Goal: Task Accomplishment & Management: Manage account settings

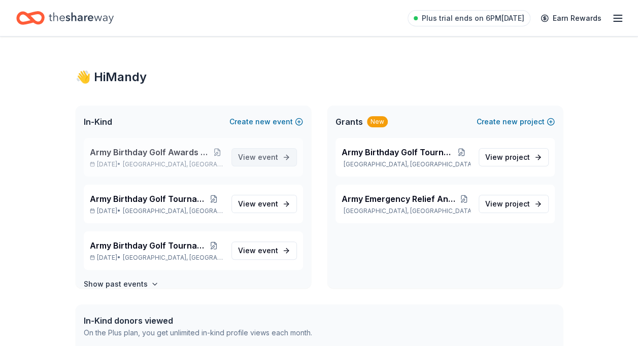
click at [258, 156] on span "event" at bounding box center [268, 157] width 20 height 9
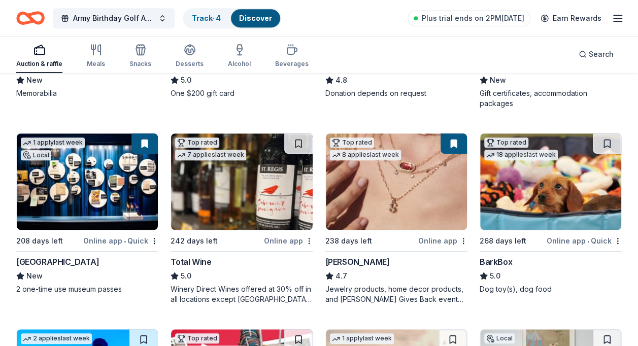
scroll to position [240, 0]
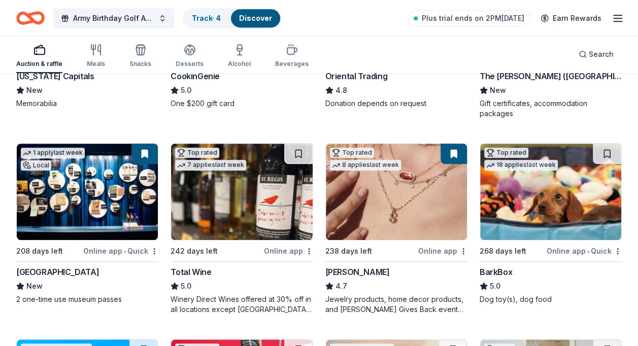
click at [444, 249] on div "Online app" at bounding box center [442, 251] width 49 height 13
click at [460, 309] on div "Jewelry products, home decor products, and [PERSON_NAME] Gives Back event in-st…" at bounding box center [396, 304] width 142 height 20
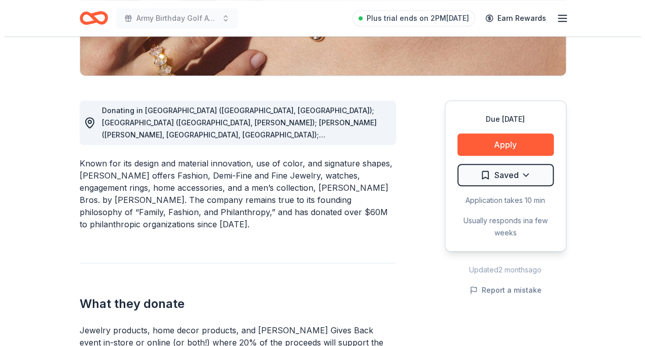
scroll to position [284, 0]
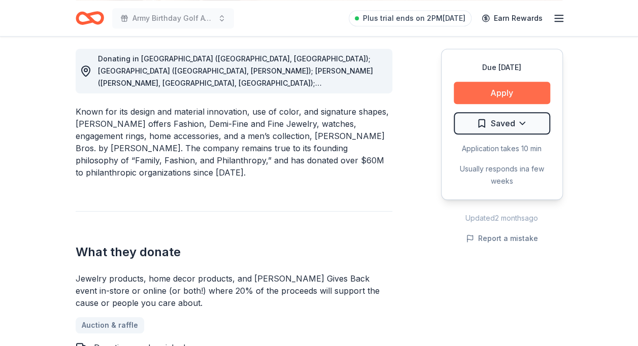
click at [508, 91] on button "Apply" at bounding box center [502, 93] width 96 height 22
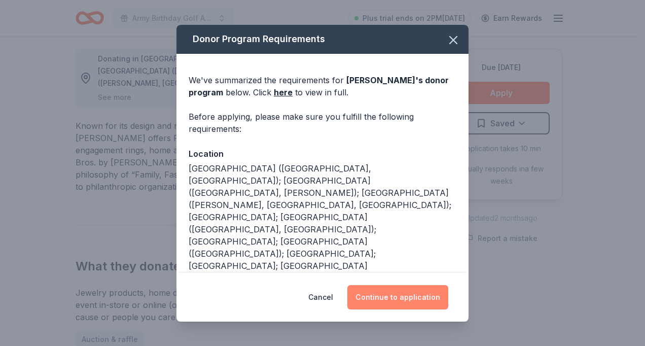
click at [395, 293] on button "Continue to application" at bounding box center [398, 297] width 101 height 24
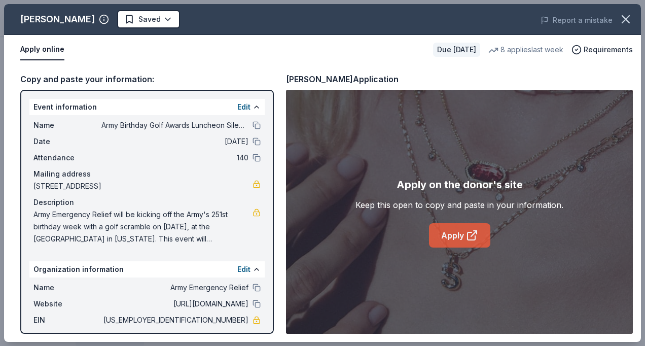
click at [467, 228] on link "Apply" at bounding box center [459, 235] width 61 height 24
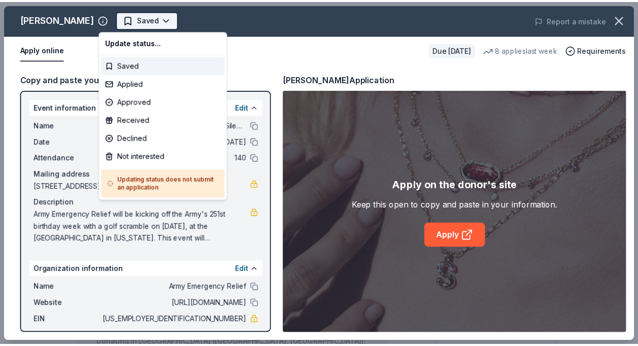
scroll to position [0, 0]
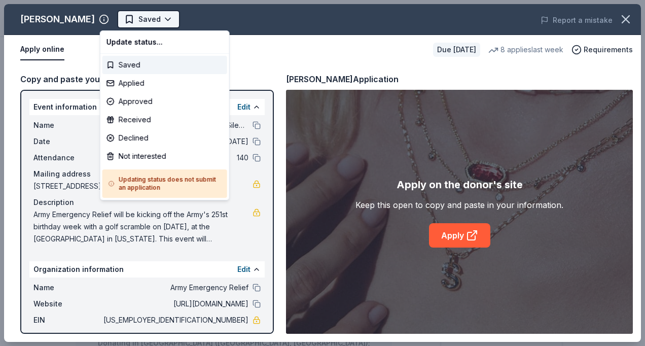
click at [150, 17] on body "Army Birthday Golf Awards Luncheon Silent Auction Saved Apply Due in 238 days S…" at bounding box center [319, 173] width 638 height 346
click at [135, 80] on div "Applied" at bounding box center [165, 83] width 125 height 18
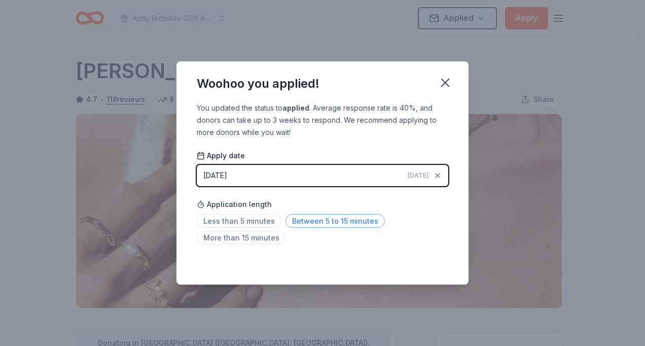
click at [347, 222] on span "Between 5 to 15 minutes" at bounding box center [335, 221] width 99 height 14
click at [449, 82] on icon "button" at bounding box center [445, 83] width 14 height 14
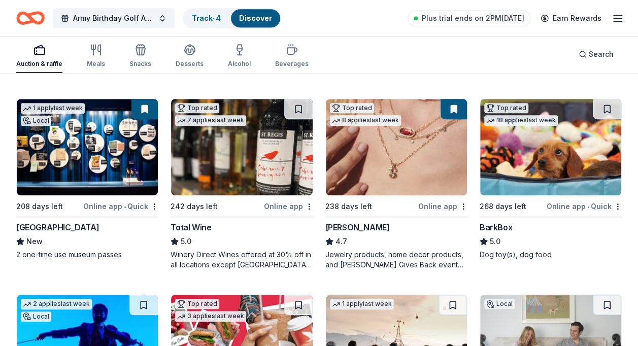
scroll to position [254, 0]
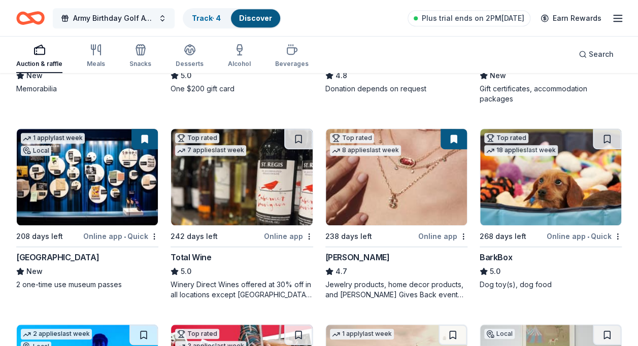
click at [161, 16] on button "Army Birthday Golf Awards Luncheon Silent Auction" at bounding box center [114, 18] width 122 height 20
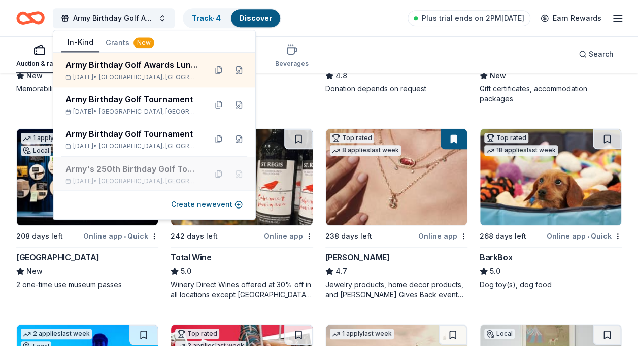
click at [111, 173] on div "Army's 250th Birthday Golf Tournament" at bounding box center [131, 169] width 133 height 12
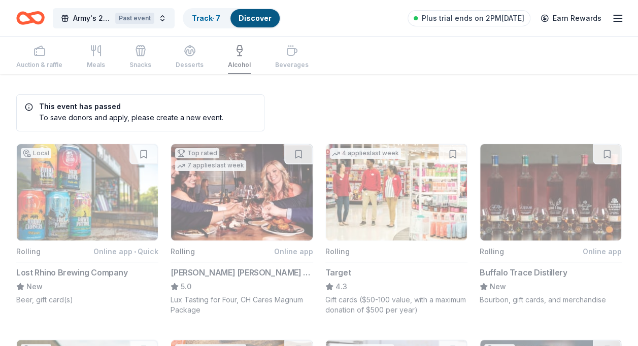
click at [211, 18] on link "Track · 7" at bounding box center [206, 18] width 28 height 9
click at [204, 17] on link "Track · 7" at bounding box center [206, 18] width 28 height 9
click at [213, 16] on link "Track · 7" at bounding box center [206, 18] width 28 height 9
click at [206, 17] on link "Track · 7" at bounding box center [206, 18] width 28 height 9
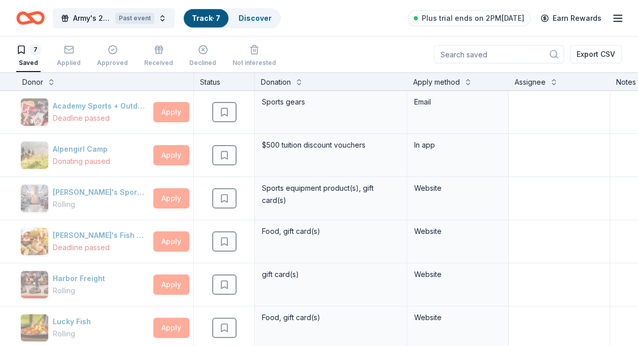
click at [210, 14] on link "Track · 7" at bounding box center [206, 18] width 28 height 9
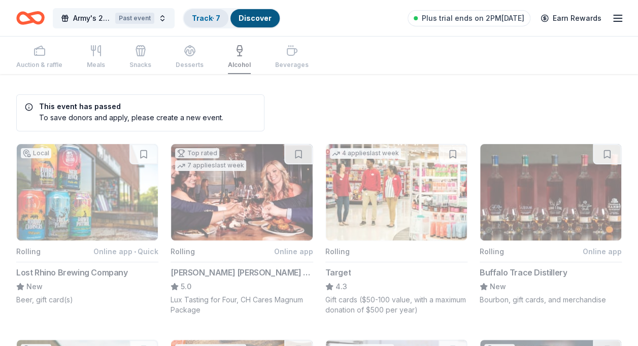
click at [222, 16] on div "Track · 7" at bounding box center [206, 18] width 45 height 18
click at [163, 16] on button "Army's 250th Birthday Golf Tournament Past event" at bounding box center [114, 18] width 122 height 20
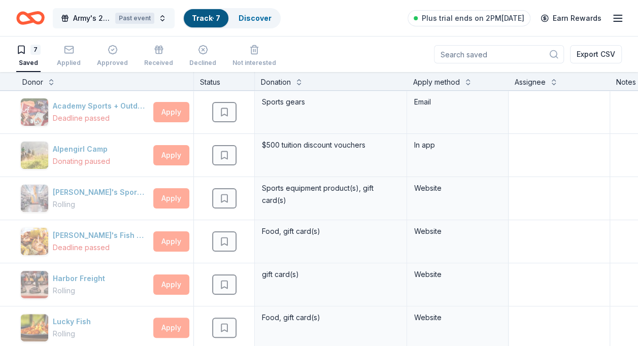
click at [163, 18] on button "Army's 250th Birthday Golf Tournament Past event" at bounding box center [114, 18] width 122 height 20
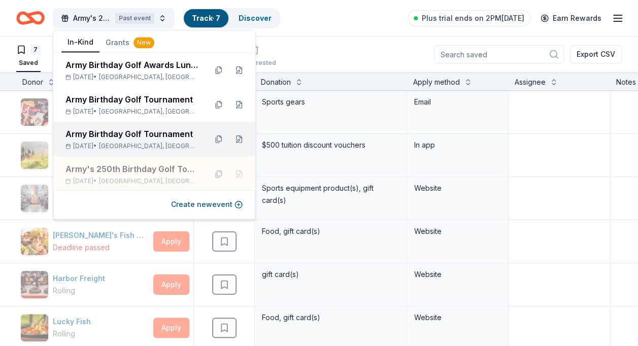
click at [122, 134] on div "Army Birthday Golf Tournament" at bounding box center [131, 134] width 133 height 12
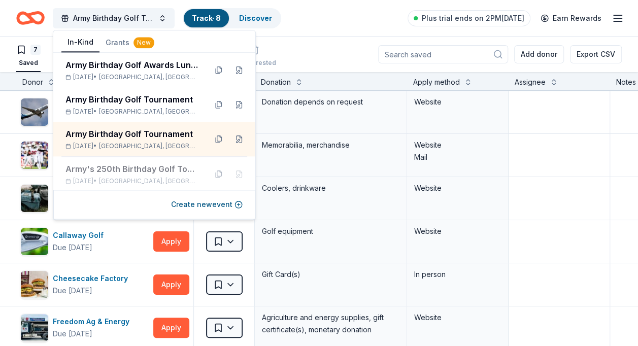
click at [334, 53] on div "7 Saved Applied 1 Approved Received Declined Not interested Add donor Export CSV" at bounding box center [318, 55] width 605 height 36
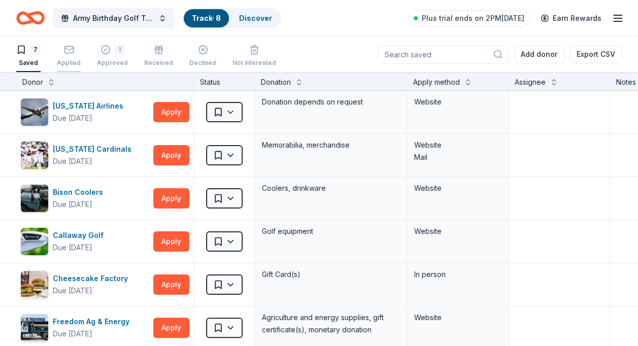
click at [71, 52] on icon "button" at bounding box center [69, 50] width 10 height 10
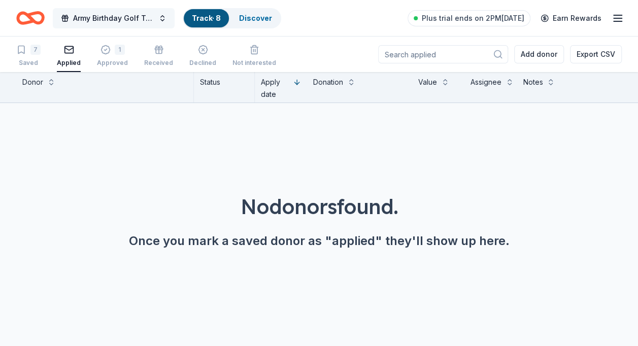
click at [161, 15] on button "Army Birthday Golf Tournament" at bounding box center [114, 18] width 122 height 20
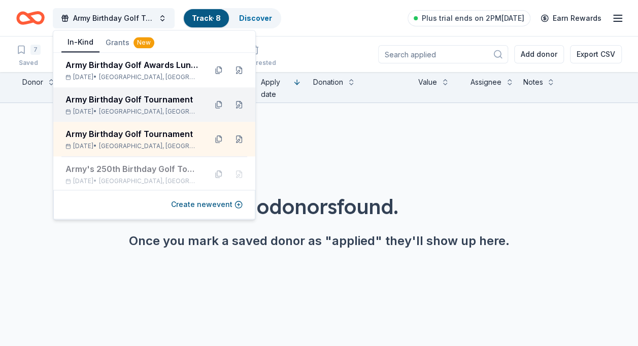
click at [125, 99] on div "Army Birthday Golf Tournament" at bounding box center [131, 99] width 133 height 12
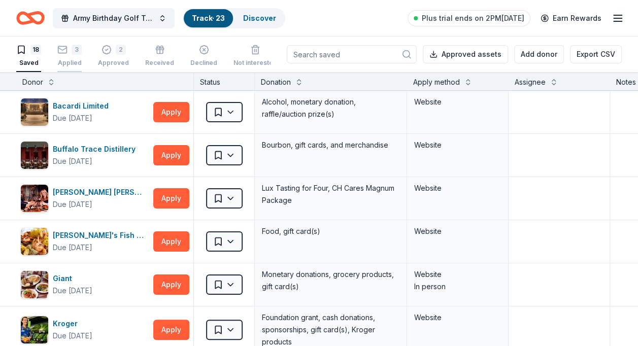
click at [69, 50] on div "3" at bounding box center [69, 50] width 24 height 10
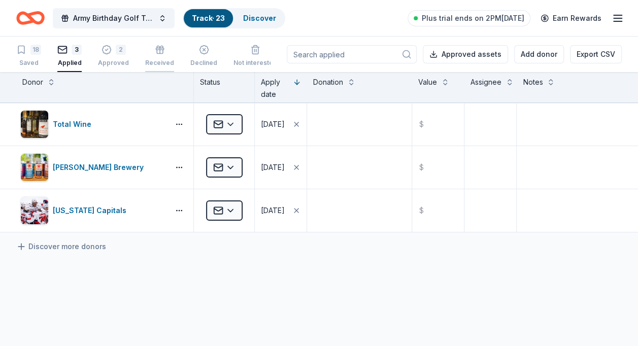
click at [157, 52] on icon "button" at bounding box center [160, 50] width 10 height 10
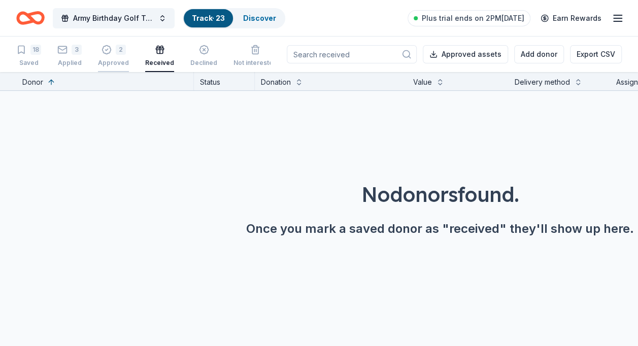
click at [110, 54] on icon "button" at bounding box center [106, 50] width 10 height 10
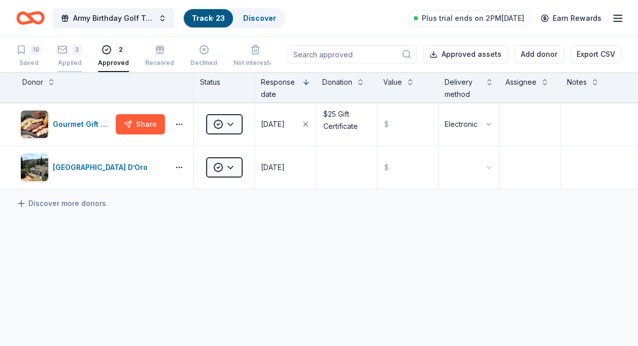
click at [69, 52] on div "3" at bounding box center [69, 50] width 24 height 10
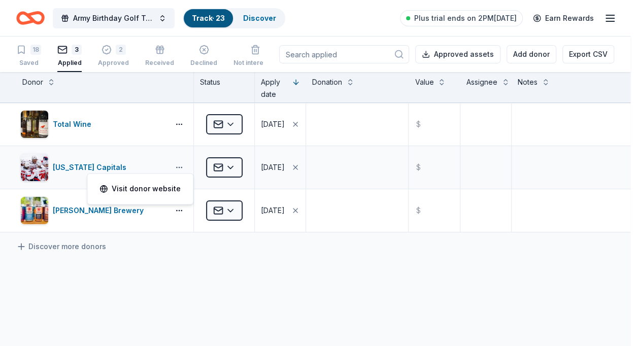
click at [182, 166] on html "Army Birthday Golf Tournament Track · 23 Discover Plus trial ends on 2PM, 8/18 …" at bounding box center [319, 173] width 638 height 346
click at [231, 165] on html "Army Birthday Golf Tournament Track · 23 Discover Plus trial ends on 2PM, 8/18 …" at bounding box center [319, 173] width 638 height 346
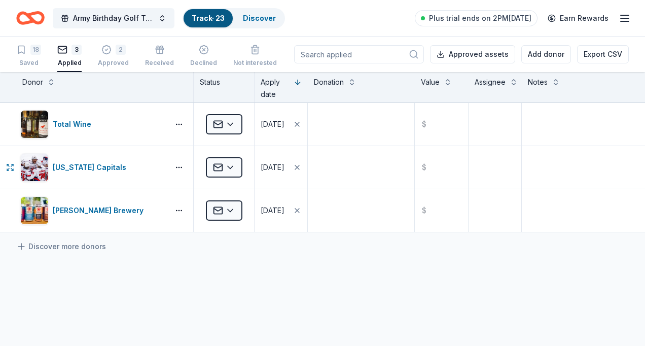
click at [231, 165] on html "Army Birthday Golf Tournament Track · 23 Discover Plus trial ends on 2PM, 8/18 …" at bounding box center [322, 173] width 645 height 346
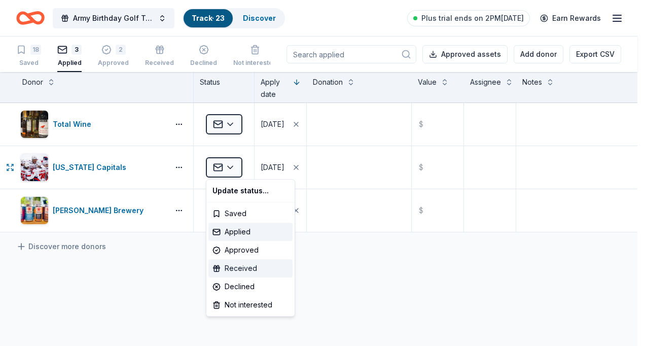
click at [248, 266] on div "Received" at bounding box center [251, 268] width 84 height 18
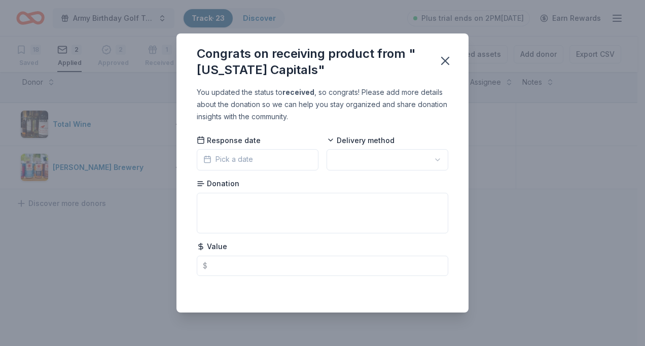
click at [235, 157] on span "Pick a date" at bounding box center [228, 159] width 50 height 12
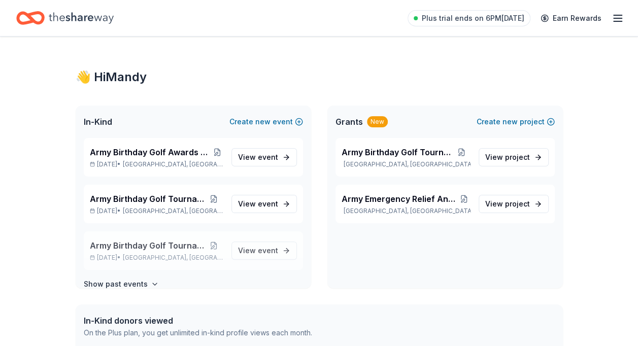
click at [172, 243] on span "Army Birthday Golf Tournament" at bounding box center [147, 246] width 115 height 12
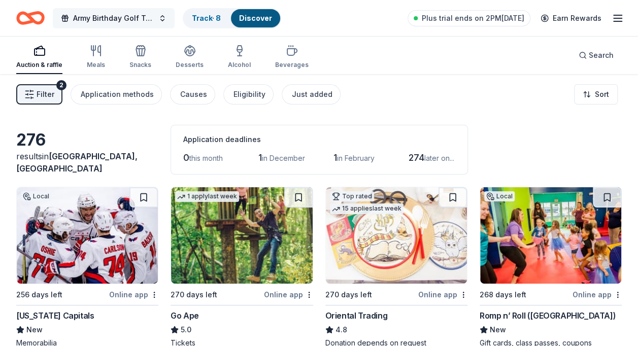
click at [160, 15] on button "Army Birthday Golf Tournament" at bounding box center [114, 18] width 122 height 20
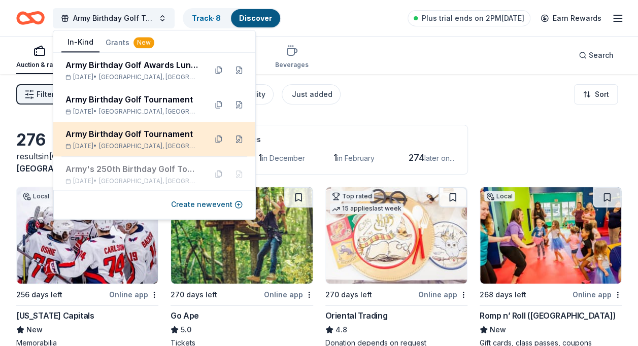
click at [113, 140] on div "Army Birthday Golf Tournament [DATE] • [GEOGRAPHIC_DATA], [GEOGRAPHIC_DATA]" at bounding box center [131, 139] width 133 height 22
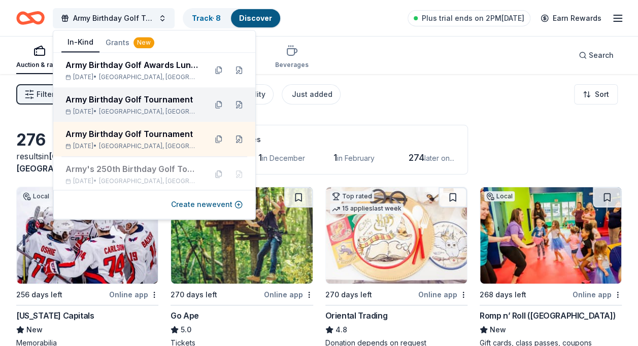
click at [118, 100] on div "Army Birthday Golf Tournament" at bounding box center [131, 99] width 133 height 12
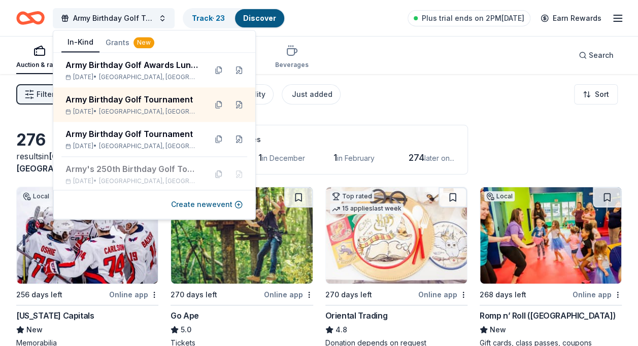
click at [368, 82] on div "Filter 2 Application methods Causes Eligibility Just added Sort" at bounding box center [319, 94] width 638 height 41
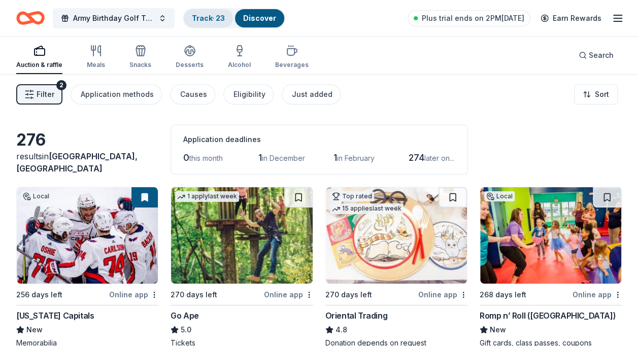
click at [216, 17] on link "Track · 23" at bounding box center [208, 18] width 33 height 9
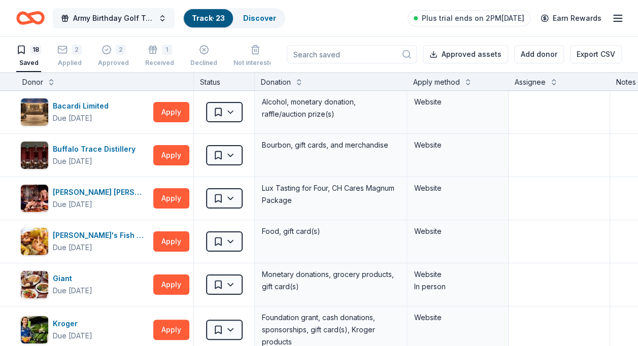
click at [162, 15] on button "Army Birthday Golf Tournament" at bounding box center [114, 18] width 122 height 20
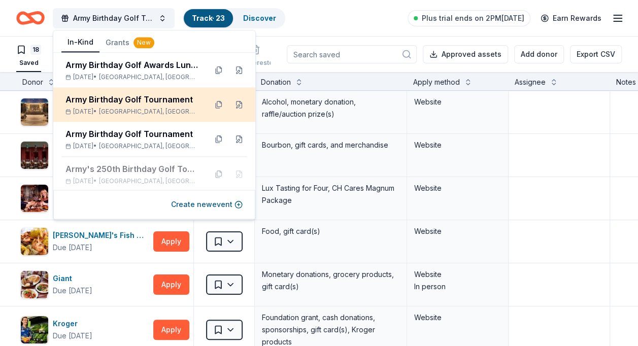
click at [123, 104] on div "Army Birthday Golf Tournament" at bounding box center [131, 99] width 133 height 12
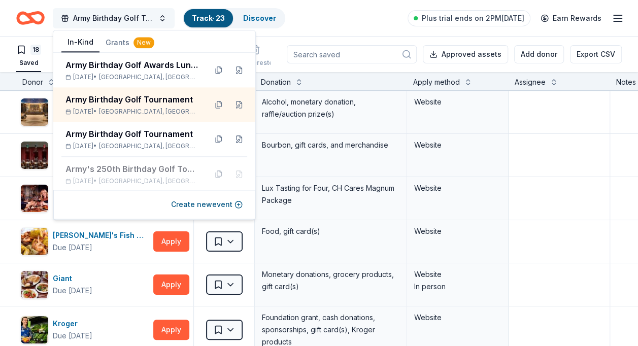
click at [162, 16] on button "Army Birthday Golf Tournament" at bounding box center [114, 18] width 122 height 20
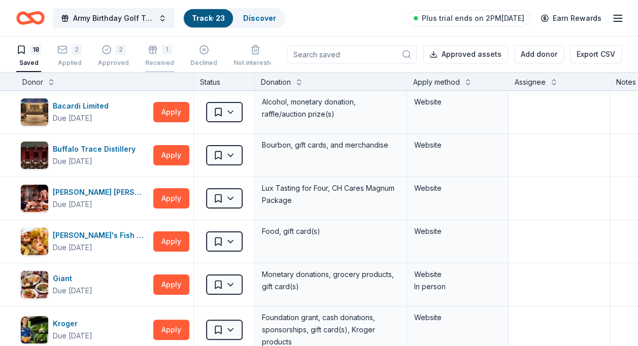
click at [154, 50] on div "1" at bounding box center [159, 50] width 29 height 10
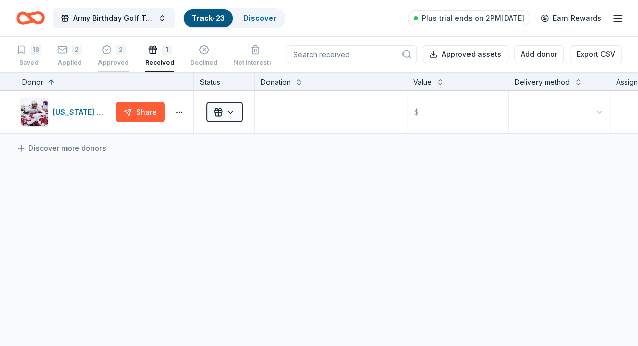
click at [108, 50] on icon "button" at bounding box center [106, 50] width 10 height 10
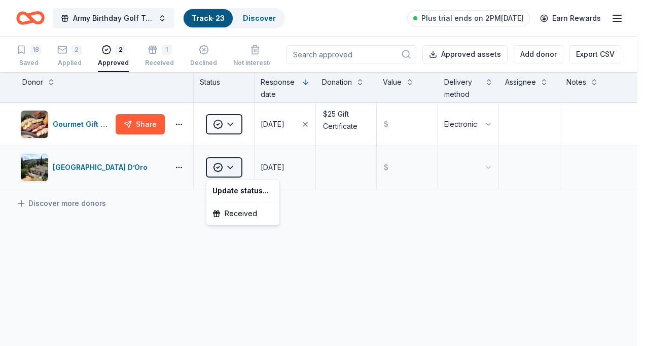
click at [233, 163] on html "Army Birthday Golf Tournament Track · 23 Discover Plus trial ends on 2PM, 8/18 …" at bounding box center [322, 173] width 645 height 346
click at [251, 213] on div "Received" at bounding box center [243, 213] width 69 height 18
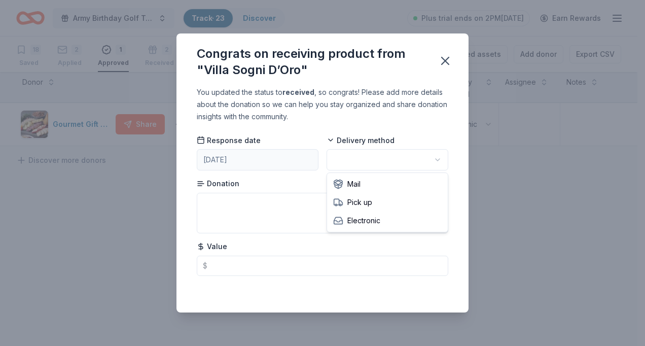
click at [439, 158] on html "Army Birthday Golf Tournament Track · 23 Discover Plus trial ends on 2PM, 8/18 …" at bounding box center [322, 173] width 645 height 346
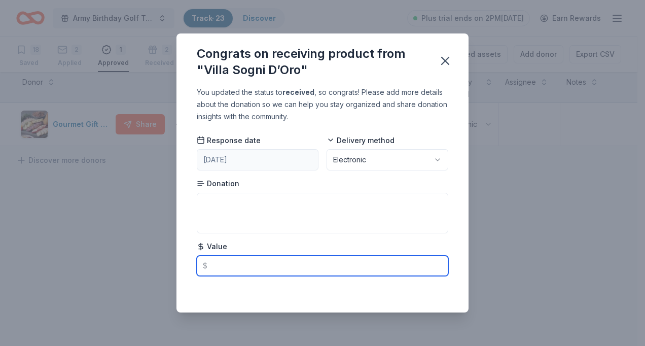
click at [223, 261] on input "text" at bounding box center [323, 266] width 252 height 20
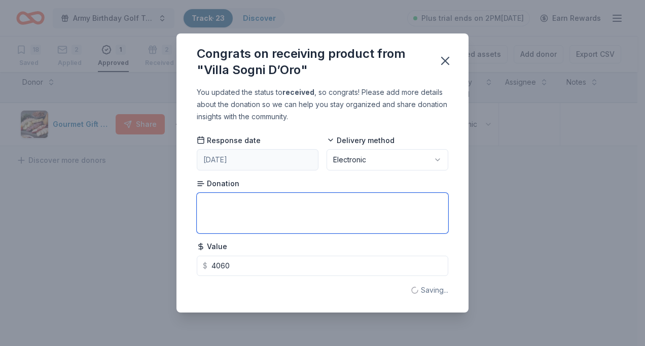
type input "4060.00"
click at [227, 209] on textarea at bounding box center [323, 213] width 252 height 41
type textarea "7 day stay villa in Montepulciano"
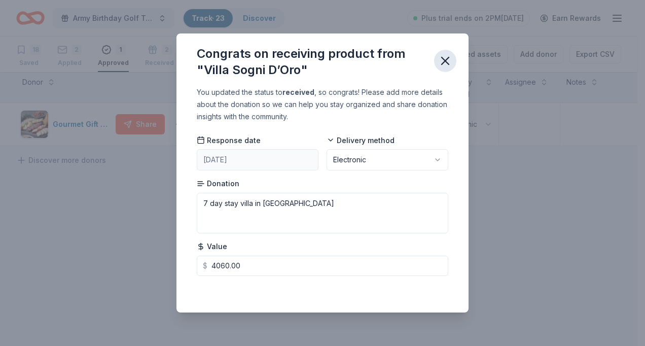
click at [446, 58] on icon "button" at bounding box center [445, 61] width 14 height 14
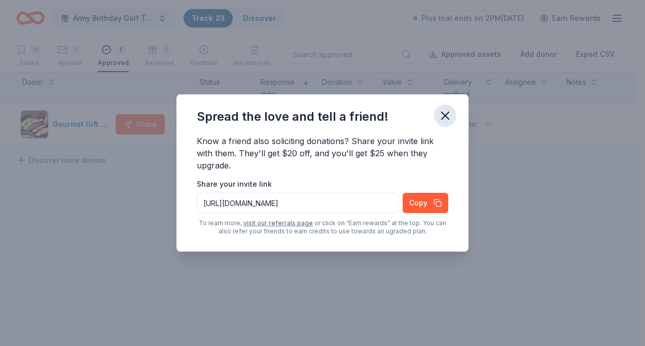
click at [445, 114] on icon "button" at bounding box center [445, 116] width 14 height 14
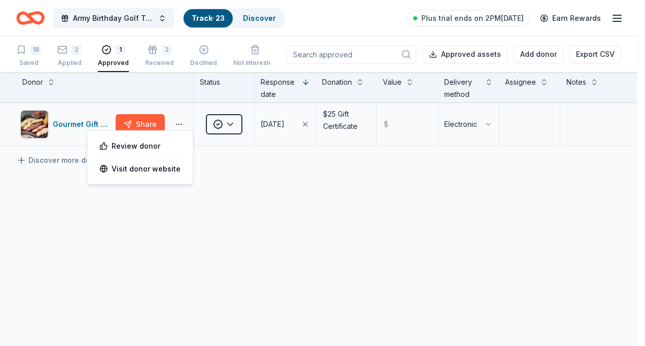
click at [178, 123] on html "Army Birthday Golf Tournament Track · 23 Discover Plus trial ends on 2PM, 8/18 …" at bounding box center [322, 173] width 645 height 346
click at [229, 122] on html "Army Birthday Golf Tournament Track · 23 Discover Plus trial ends on 2PM, 8/18 …" at bounding box center [322, 173] width 645 height 346
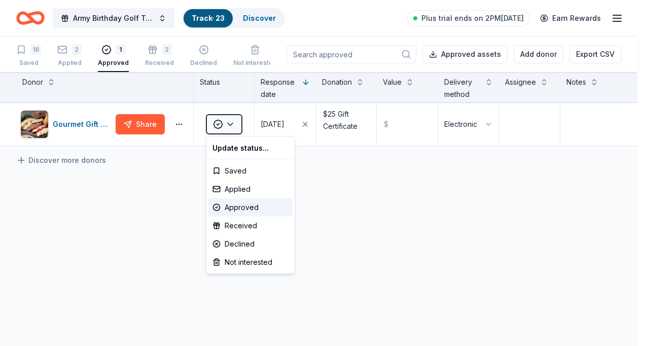
click at [229, 122] on html "Army Birthday Golf Tournament Track · 23 Discover Plus trial ends on 2PM, 8/18 …" at bounding box center [322, 173] width 645 height 346
click at [243, 226] on div "Received" at bounding box center [251, 226] width 84 height 18
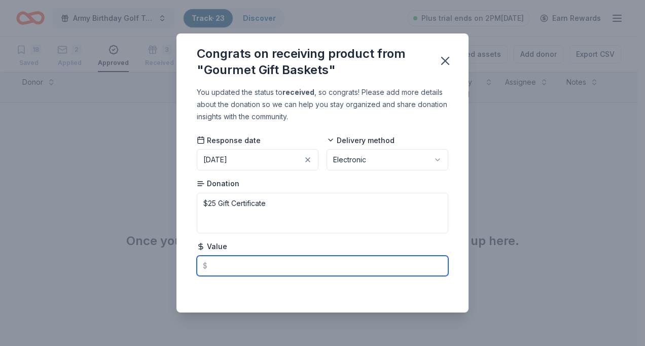
click at [225, 267] on input "text" at bounding box center [323, 266] width 252 height 20
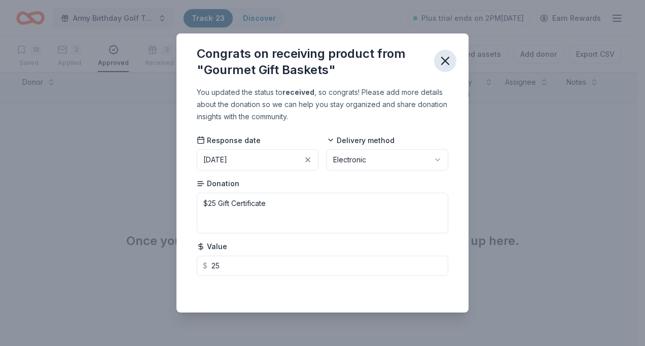
type input "25.00"
click at [450, 60] on icon "button" at bounding box center [445, 61] width 14 height 14
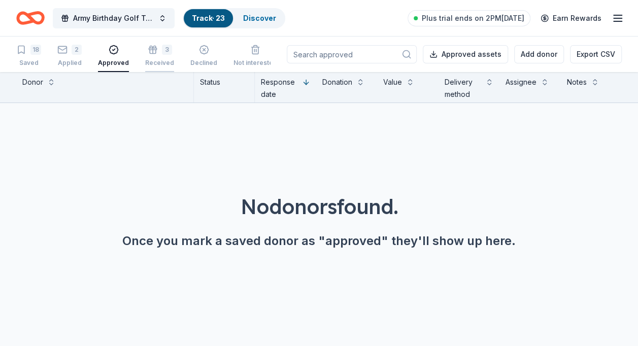
click at [160, 55] on div "3 Received" at bounding box center [159, 50] width 29 height 22
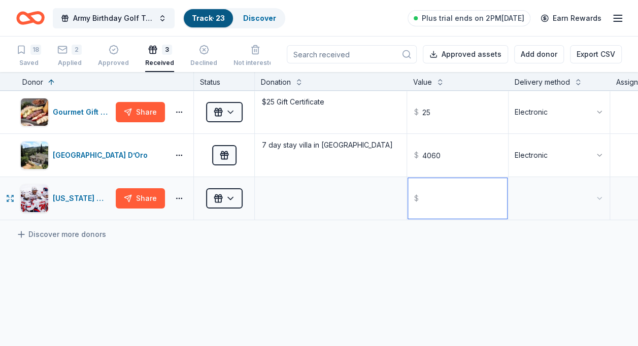
click at [434, 199] on input "text" at bounding box center [457, 198] width 99 height 41
type input "200.00"
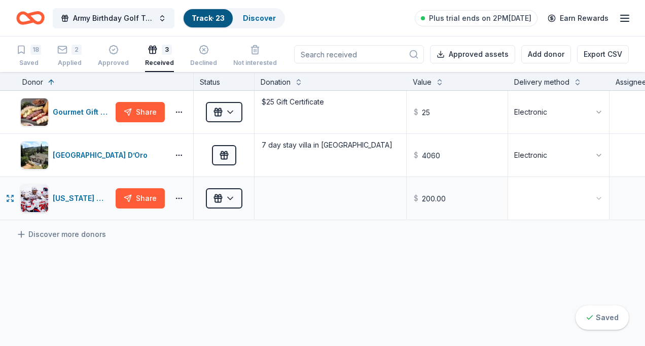
click at [549, 198] on html "Army Birthday Golf Tournament Track · 23 Discover Plus trial ends on 2PM, 8/18 …" at bounding box center [322, 173] width 645 height 346
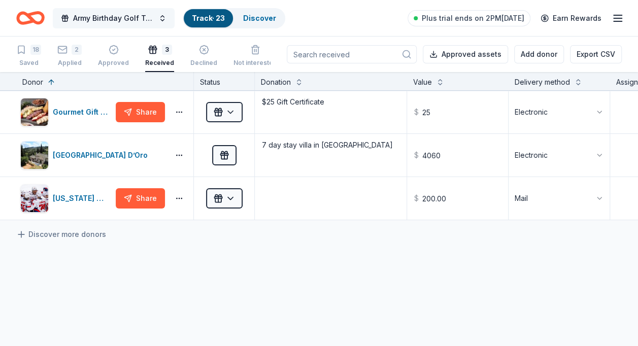
click at [161, 16] on button "Army Birthday Golf Tournament" at bounding box center [114, 18] width 122 height 20
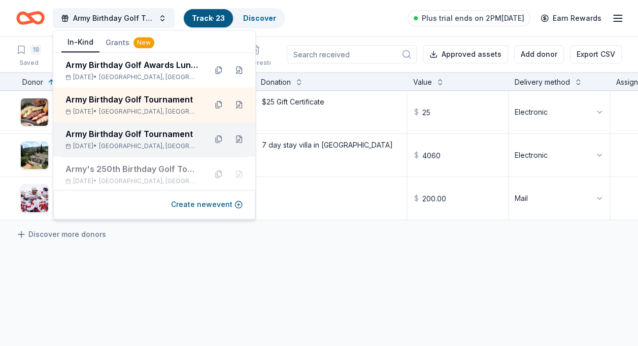
click at [134, 135] on div "Army Birthday Golf Tournament" at bounding box center [131, 134] width 133 height 12
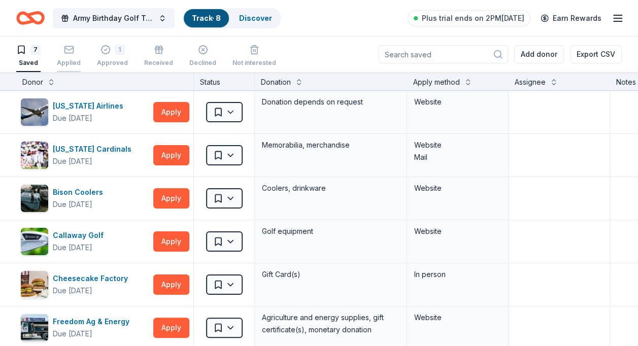
click at [69, 50] on icon "button" at bounding box center [68, 49] width 9 height 3
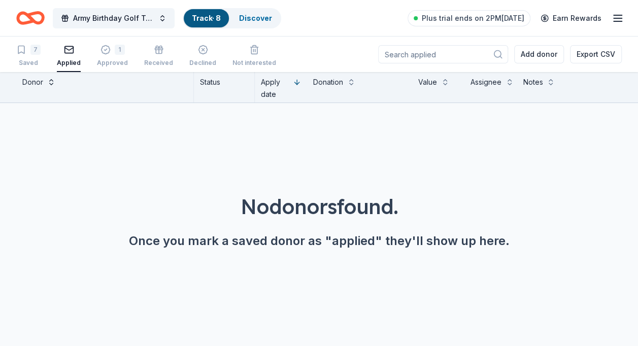
click at [50, 79] on button at bounding box center [51, 81] width 8 height 10
click at [67, 53] on icon "button" at bounding box center [69, 50] width 10 height 10
click at [103, 49] on icon "button" at bounding box center [105, 50] width 10 height 10
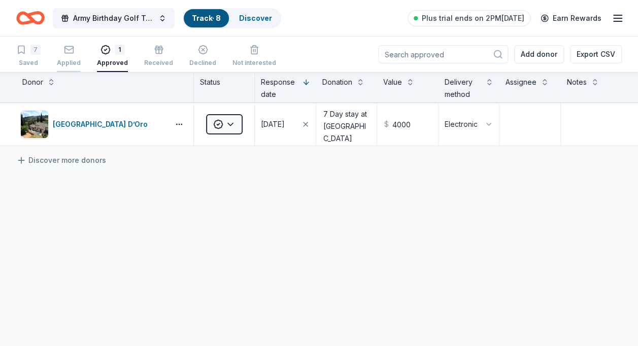
click at [71, 51] on icon "button" at bounding box center [69, 50] width 10 height 10
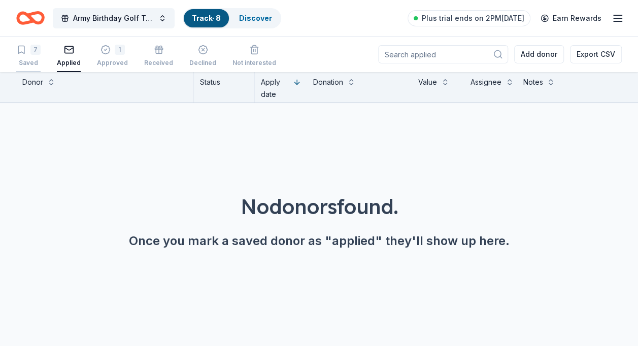
click at [27, 50] on div "7" at bounding box center [28, 50] width 24 height 10
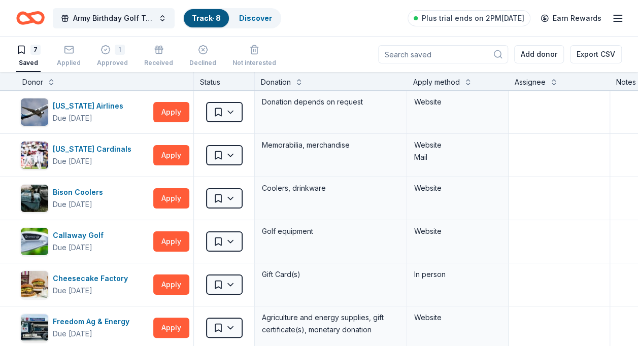
click at [32, 51] on div "7" at bounding box center [35, 50] width 10 height 10
click at [264, 14] on link "Discover" at bounding box center [255, 18] width 33 height 9
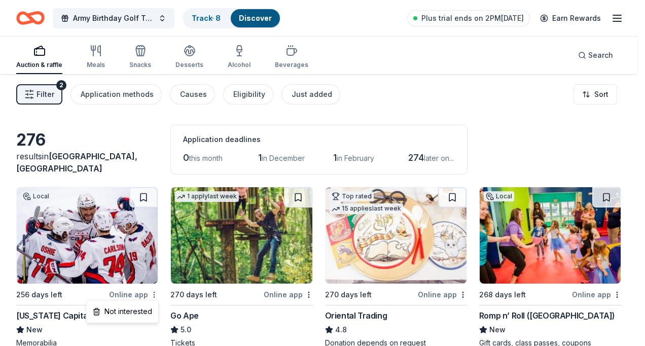
click at [152, 292] on html "Army Birthday Golf Tournament Track · 8 Discover Plus trial ends on 2PM, 8/18 E…" at bounding box center [322, 173] width 645 height 346
click at [128, 291] on html "Army Birthday Golf Tournament Track · 8 Discover Plus trial ends on 2PM, 8/18 E…" at bounding box center [322, 173] width 645 height 346
click at [156, 293] on html "Army Birthday Golf Tournament Track · 8 Discover Plus trial ends on 2PM, 8/18 E…" at bounding box center [322, 173] width 645 height 346
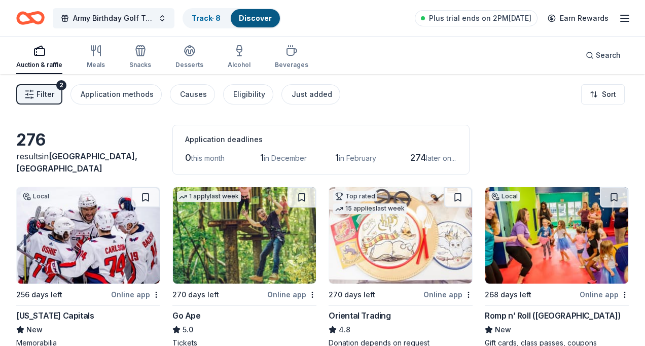
click at [144, 248] on html "Army Birthday Golf Tournament Track · 8 Discover Plus trial ends on 2PM, 8/18 E…" at bounding box center [322, 173] width 645 height 346
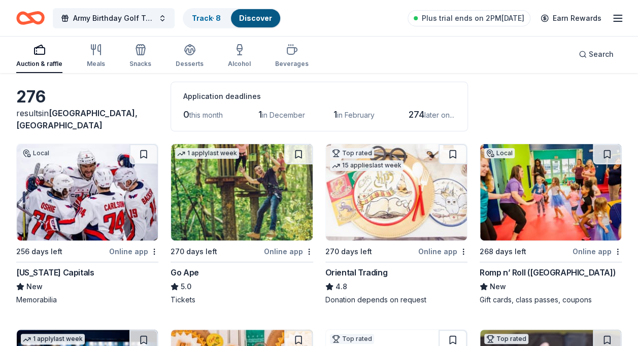
scroll to position [42, 0]
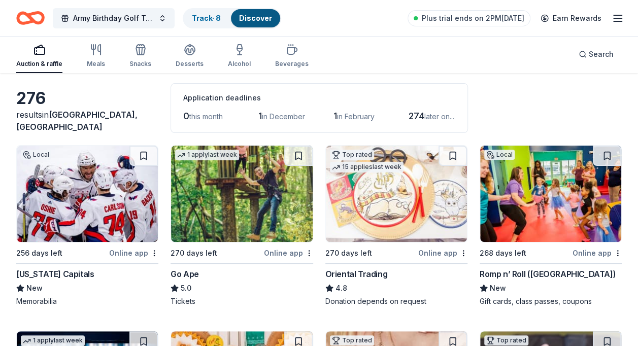
click at [119, 162] on img at bounding box center [87, 194] width 141 height 96
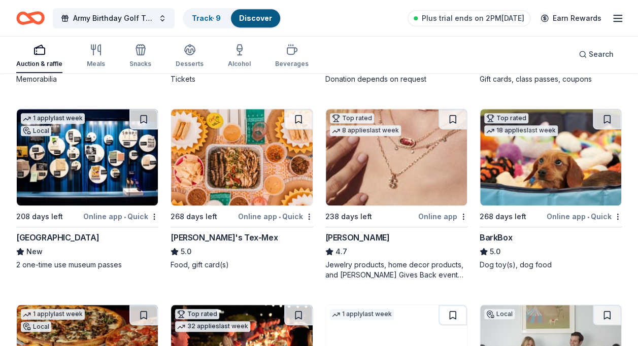
scroll to position [265, 0]
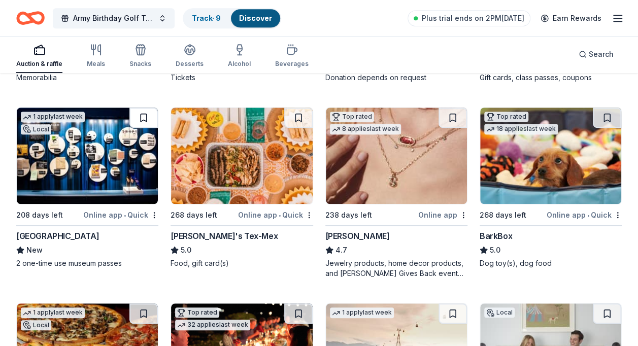
click at [142, 117] on button at bounding box center [143, 118] width 28 height 20
click at [142, 117] on button at bounding box center [144, 118] width 26 height 20
click at [142, 113] on button at bounding box center [144, 118] width 26 height 20
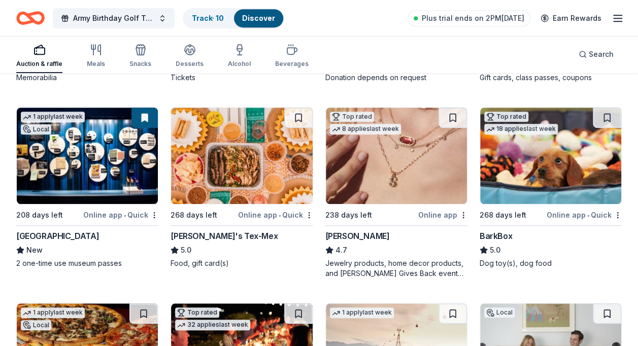
click at [118, 158] on img at bounding box center [87, 156] width 141 height 96
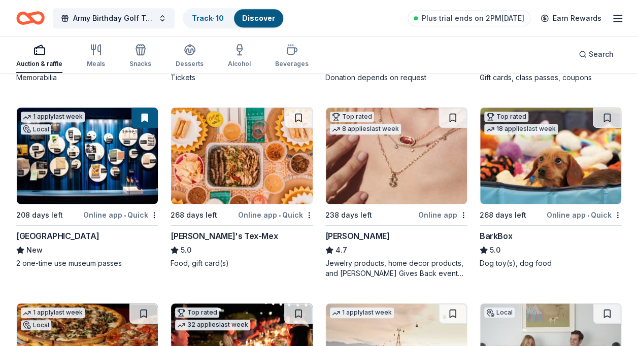
click at [463, 157] on img at bounding box center [396, 156] width 141 height 96
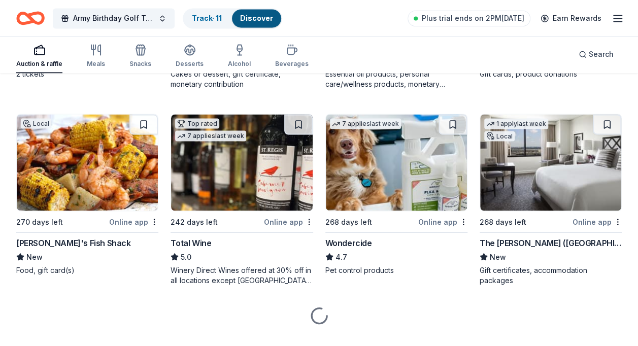
scroll to position [865, 0]
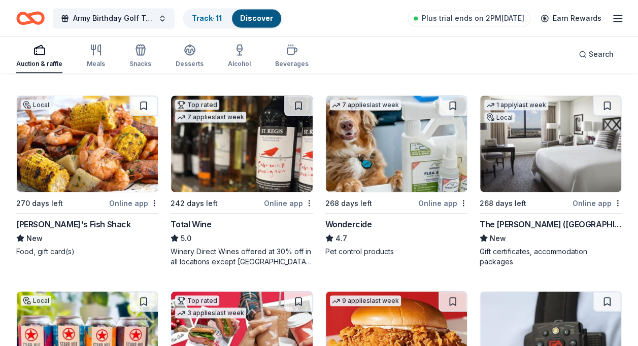
click at [269, 119] on img at bounding box center [241, 143] width 141 height 96
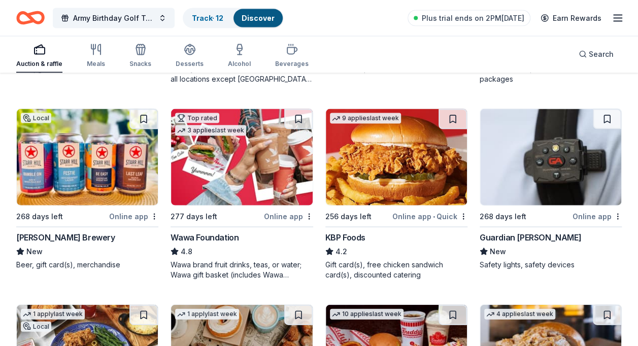
scroll to position [1043, 0]
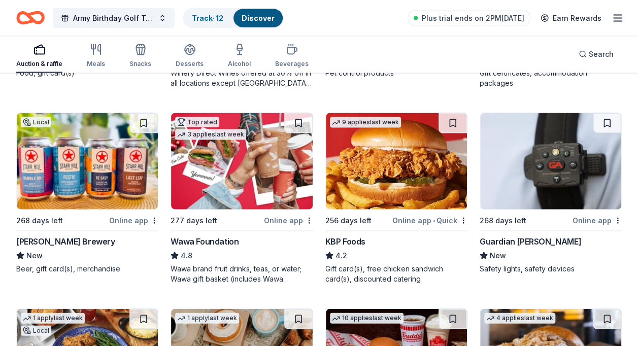
click at [127, 182] on img at bounding box center [87, 161] width 141 height 96
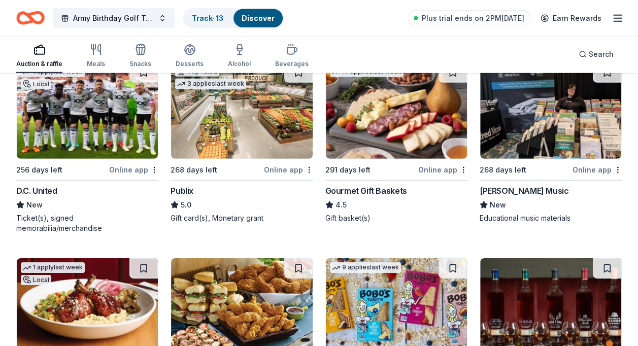
scroll to position [1510, 0]
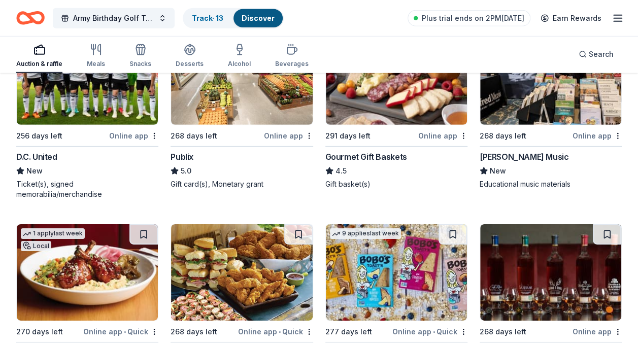
click at [409, 95] on img at bounding box center [396, 76] width 141 height 96
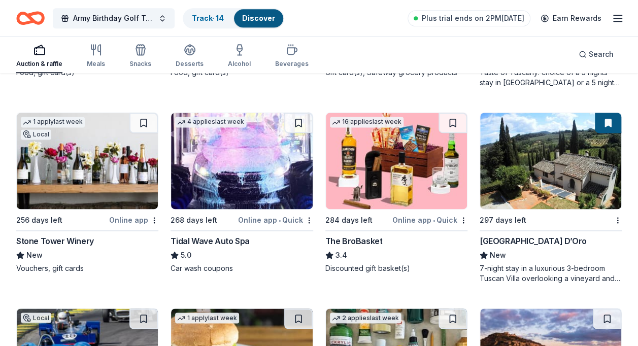
scroll to position [2583, 0]
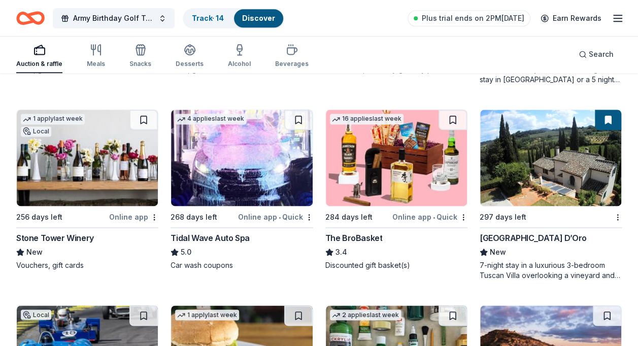
click at [565, 183] on img at bounding box center [550, 158] width 141 height 96
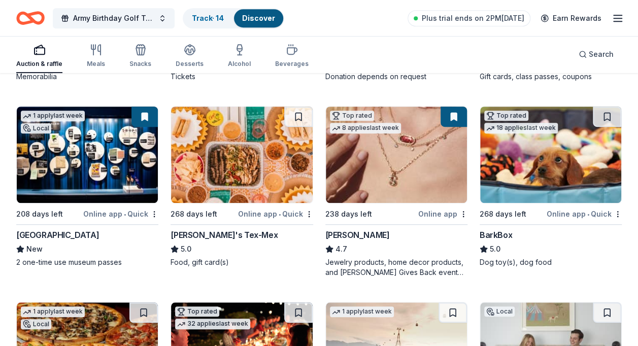
scroll to position [0, 0]
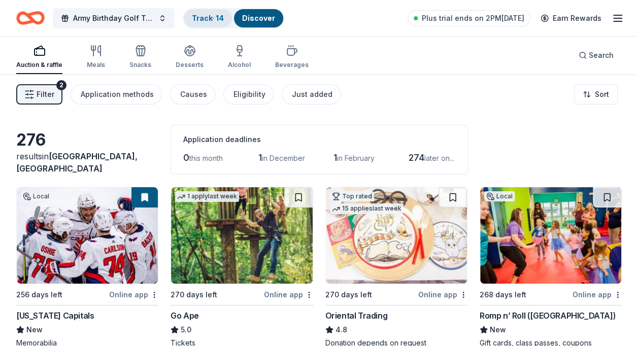
click at [213, 19] on link "Track · 14" at bounding box center [208, 18] width 32 height 9
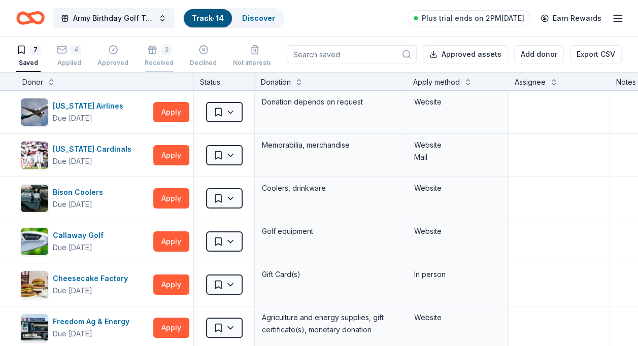
click at [161, 50] on div "3" at bounding box center [166, 50] width 10 height 10
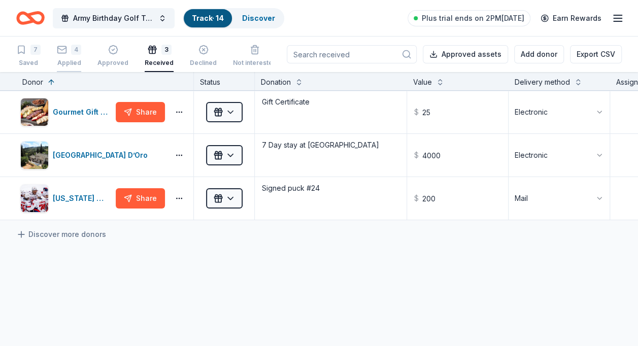
click at [68, 52] on div "4" at bounding box center [69, 50] width 24 height 10
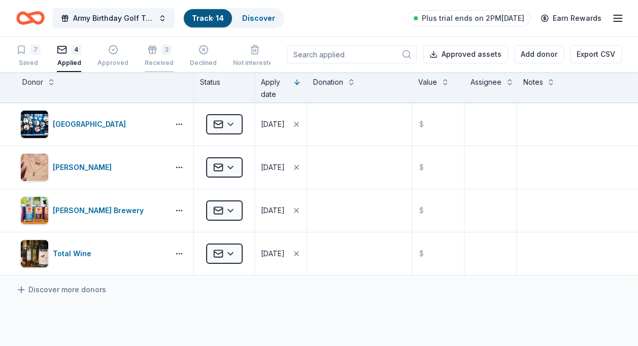
click at [154, 56] on div "3 Received" at bounding box center [159, 56] width 29 height 22
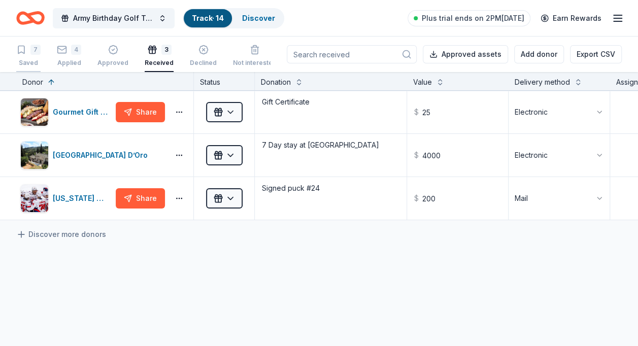
click at [30, 45] on div "7" at bounding box center [35, 50] width 10 height 10
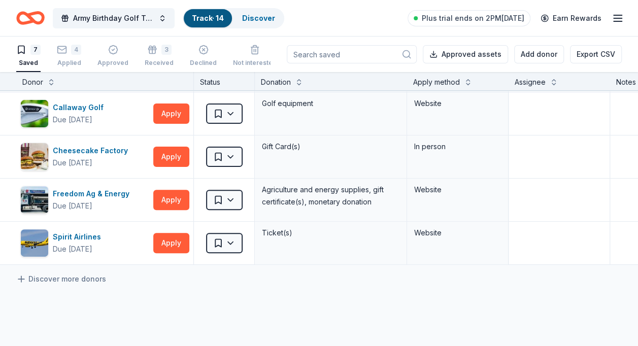
scroll to position [127, 0]
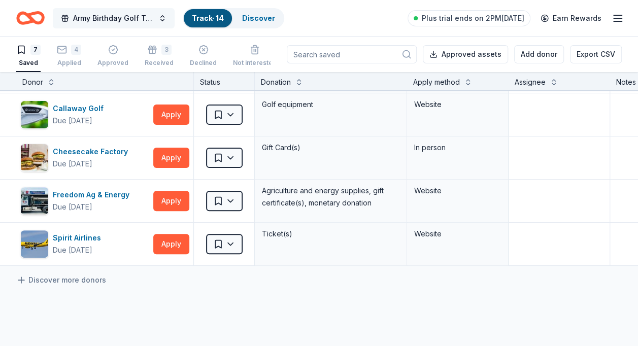
click at [144, 17] on span "Army Birthday Golf Tournament" at bounding box center [113, 18] width 81 height 12
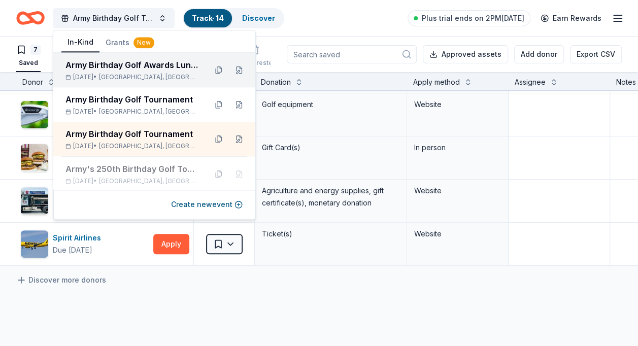
click at [154, 62] on div "Army Birthday Golf Awards Luncheon Silent Auction" at bounding box center [131, 65] width 133 height 12
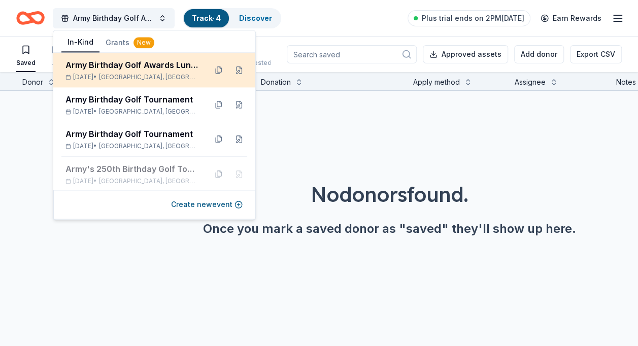
click at [161, 65] on div "Army Birthday Golf Awards Luncheon Silent Auction" at bounding box center [131, 65] width 133 height 12
click at [139, 63] on div "Army Birthday Golf Awards Luncheon Silent Auction" at bounding box center [131, 65] width 133 height 12
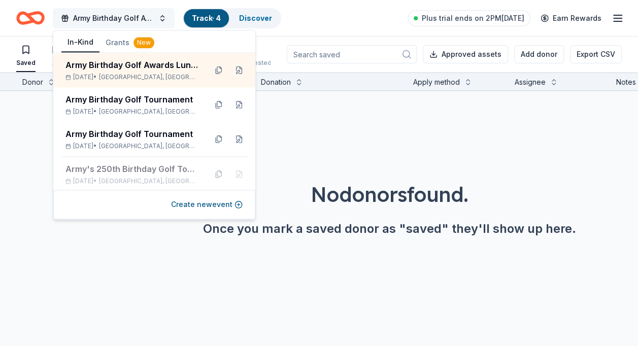
click at [162, 15] on button "Army Birthday Golf Awards Luncheon Silent Auction" at bounding box center [114, 18] width 122 height 20
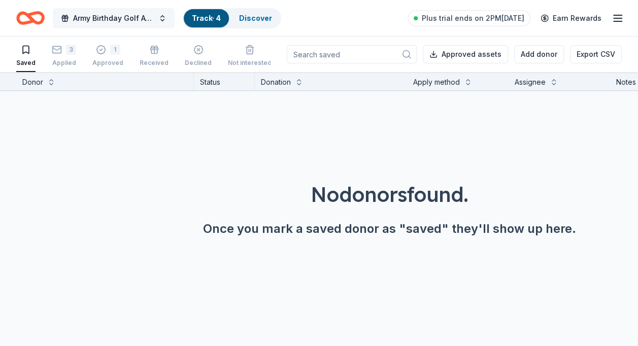
click at [162, 15] on button "Army Birthday Golf Awards Luncheon Silent Auction" at bounding box center [114, 18] width 122 height 20
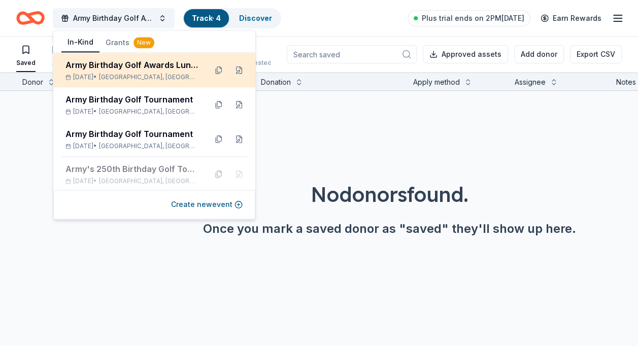
click at [151, 70] on div "Army Birthday Golf Awards Luncheon Silent Auction" at bounding box center [131, 65] width 133 height 12
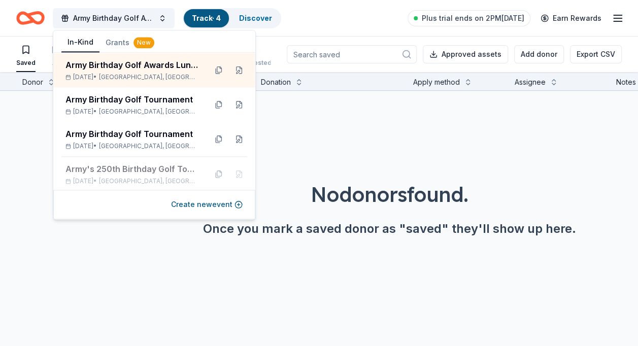
click at [264, 267] on div "No donors found. Once you mark a saved donor as "saved" they'll show up here." at bounding box center [390, 180] width 638 height 179
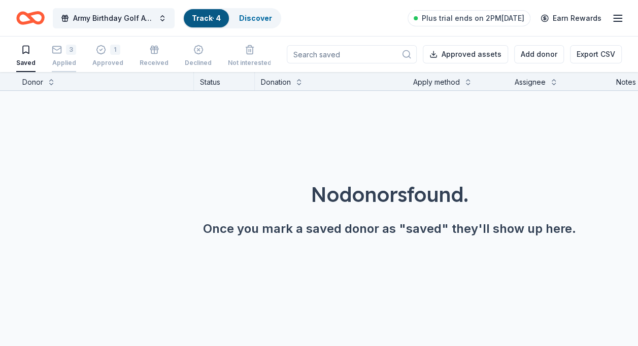
click at [66, 51] on div "3" at bounding box center [71, 50] width 10 height 10
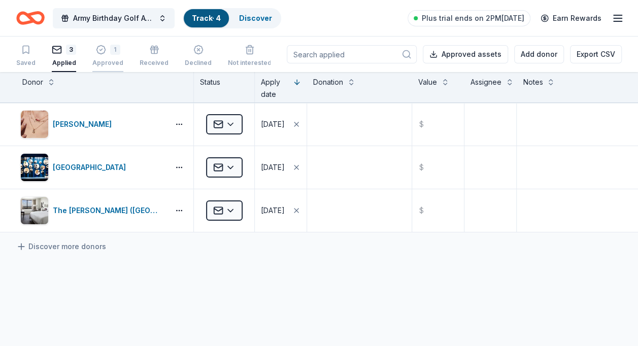
click at [102, 52] on icon "button" at bounding box center [100, 50] width 9 height 9
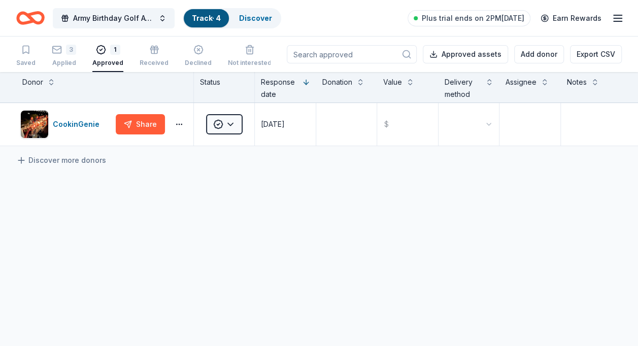
click at [290, 217] on div "CookinGenie Share Approved 08/11/2025 $ Discover more donors" at bounding box center [319, 220] width 638 height 234
click at [62, 52] on div "3" at bounding box center [64, 50] width 24 height 10
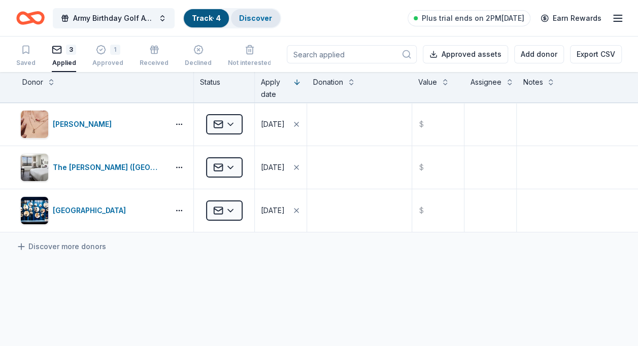
click at [254, 18] on link "Discover" at bounding box center [255, 18] width 33 height 9
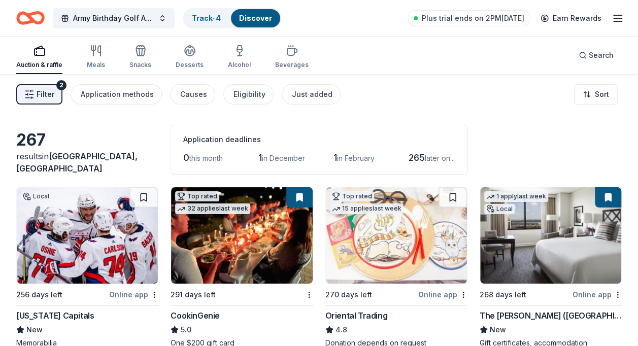
click at [151, 255] on img at bounding box center [87, 235] width 141 height 96
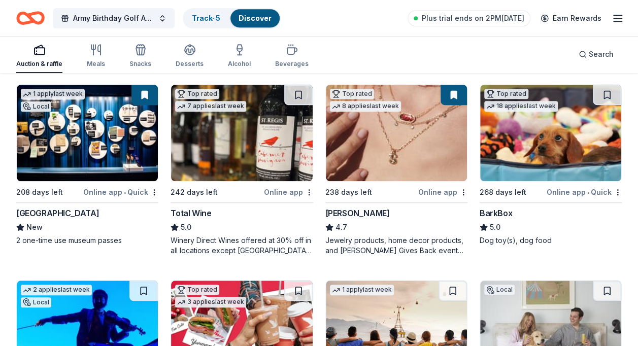
scroll to position [303, 0]
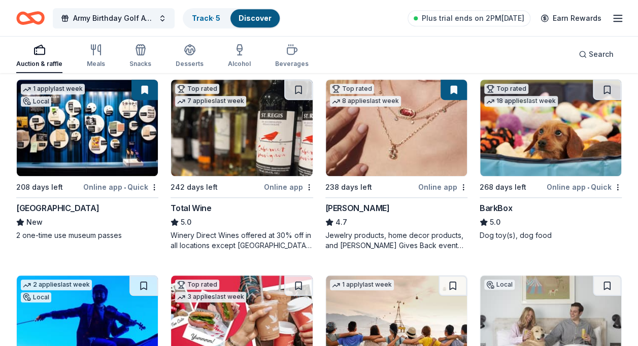
click at [296, 132] on img at bounding box center [241, 128] width 141 height 96
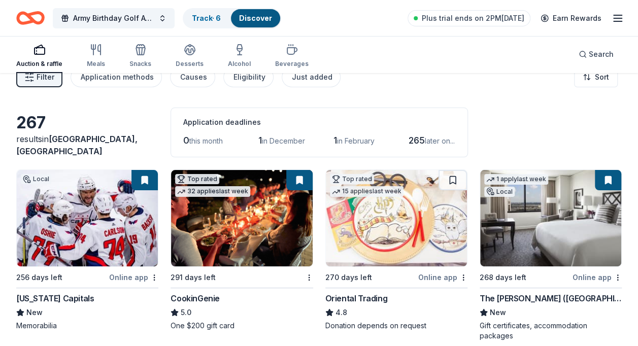
scroll to position [0, 0]
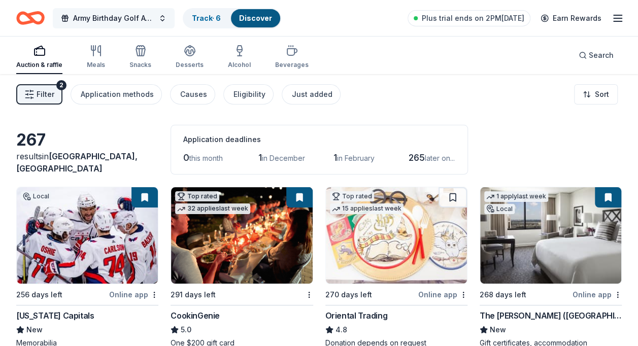
click at [163, 16] on button "Army Birthday Golf Awards Luncheon Silent Auction" at bounding box center [114, 18] width 122 height 20
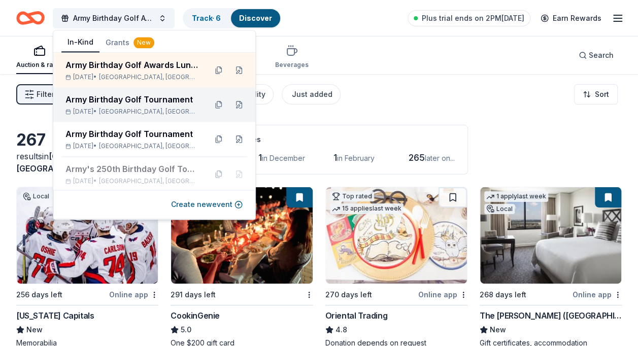
click at [144, 99] on div "Army Birthday Golf Tournament" at bounding box center [131, 99] width 133 height 12
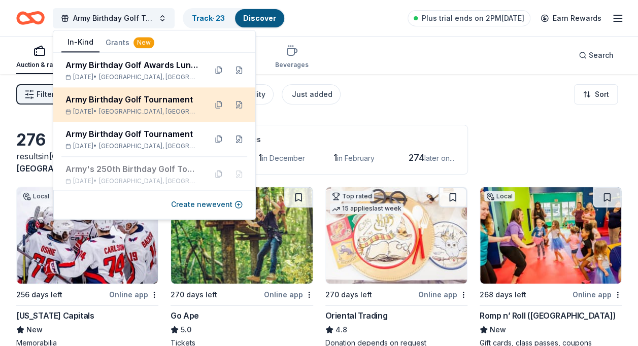
click at [144, 99] on div "Army Birthday Golf Tournament" at bounding box center [131, 99] width 133 height 12
click at [186, 103] on div "Army Birthday Golf Tournament" at bounding box center [131, 99] width 133 height 12
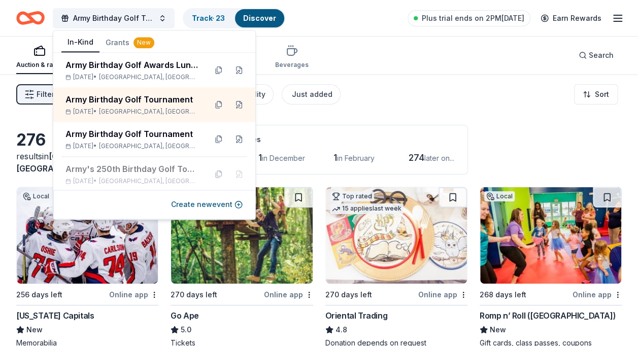
click at [261, 22] on div "Discover" at bounding box center [259, 18] width 49 height 18
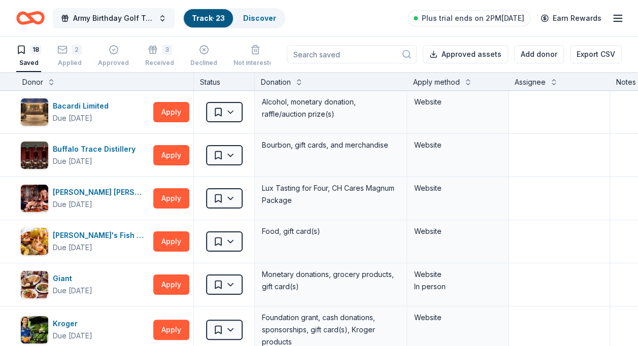
click at [163, 18] on button "Army Birthday Golf Tournament" at bounding box center [114, 18] width 122 height 20
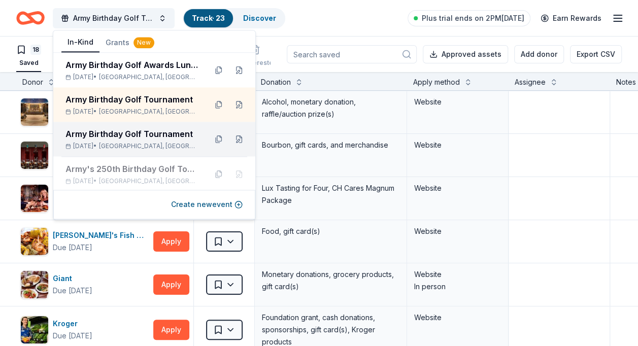
click at [135, 138] on div "Army Birthday Golf Tournament" at bounding box center [131, 134] width 133 height 12
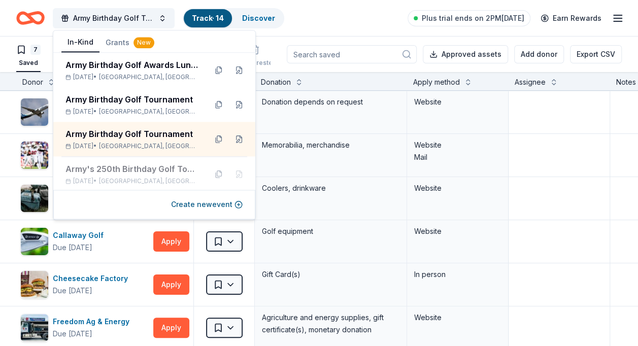
click at [282, 39] on div "7 Saved 4 Applied Approved 3 Received Declined Not interested Approved assets A…" at bounding box center [318, 55] width 605 height 36
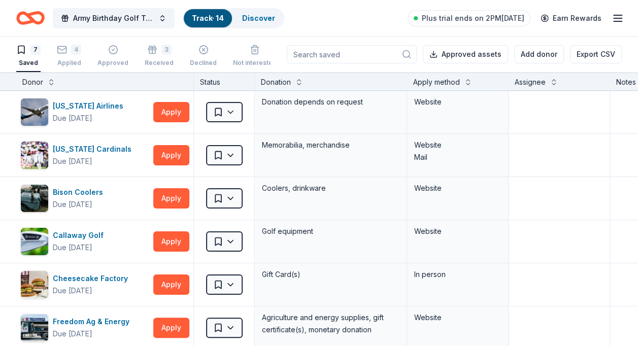
click at [223, 15] on link "Track · 14" at bounding box center [208, 18] width 32 height 9
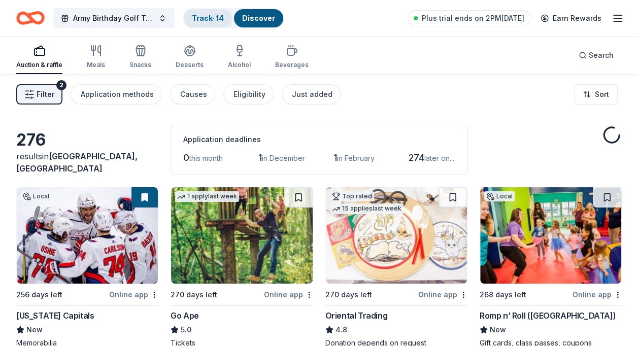
click at [223, 15] on link "Track · 14" at bounding box center [208, 18] width 32 height 9
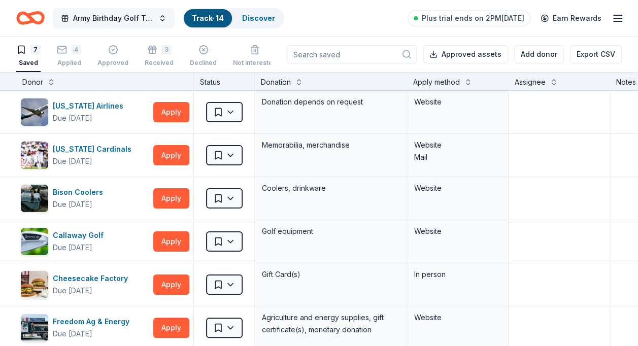
click at [162, 17] on button "Army Birthday Golf Tournament" at bounding box center [114, 18] width 122 height 20
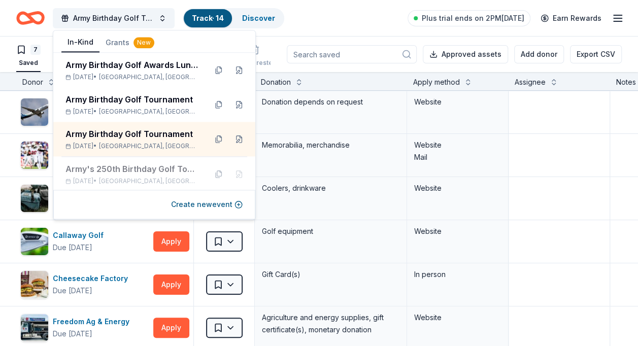
click at [314, 22] on div "Army Birthday Golf Tournament Track · 14 Discover Plus trial ends on 2PM, 8/18 …" at bounding box center [318, 18] width 605 height 24
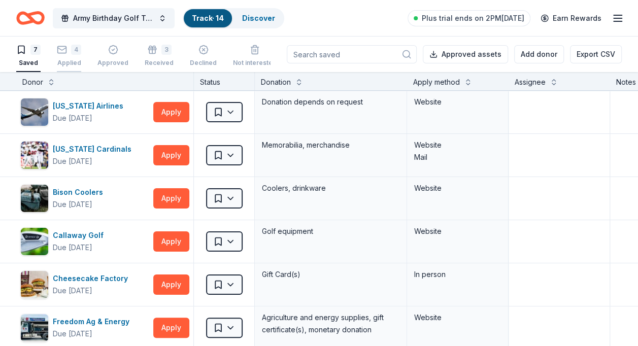
click at [66, 49] on rect "button" at bounding box center [62, 49] width 9 height 7
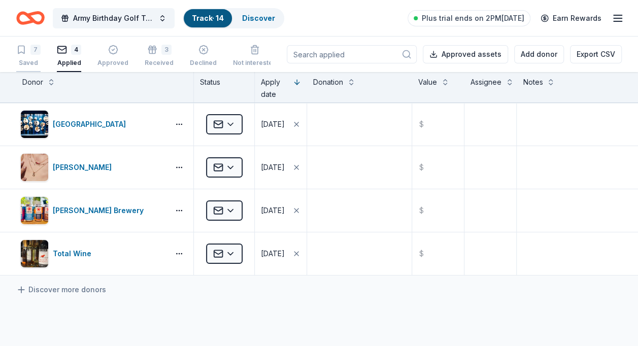
click at [26, 52] on div "7" at bounding box center [28, 50] width 24 height 10
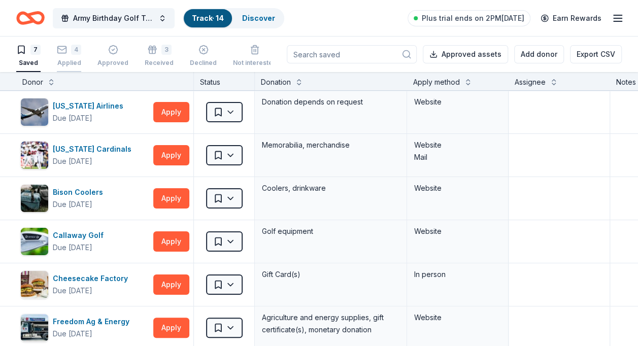
click at [66, 53] on icon "button" at bounding box center [62, 50] width 10 height 10
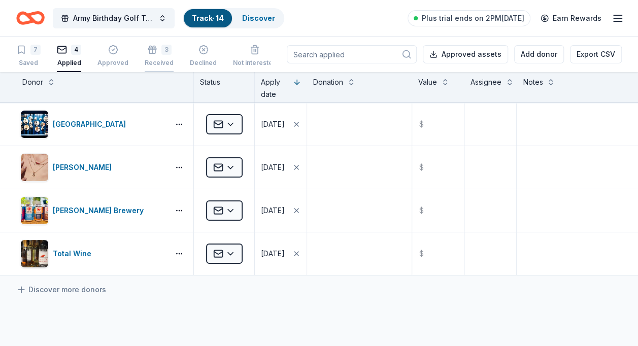
click at [155, 56] on div "3 Received" at bounding box center [159, 56] width 29 height 22
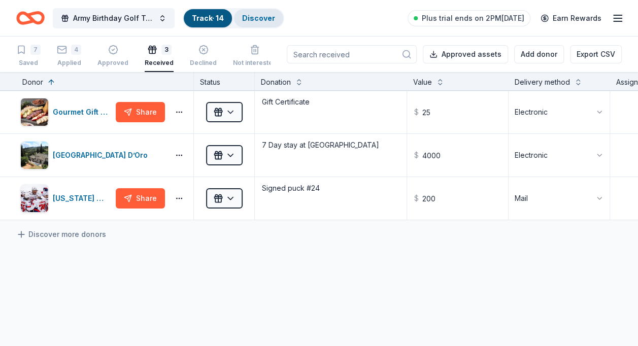
click at [257, 14] on link "Discover" at bounding box center [258, 18] width 33 height 9
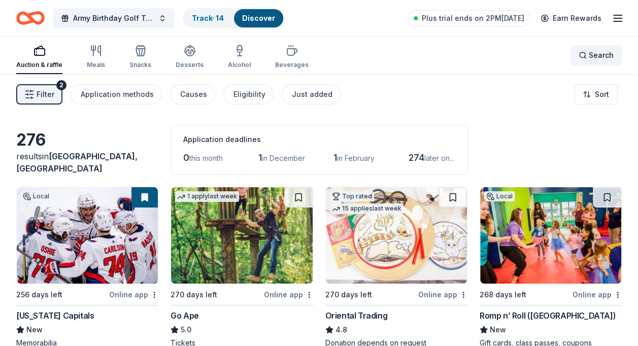
click at [590, 55] on span "Search" at bounding box center [601, 55] width 25 height 12
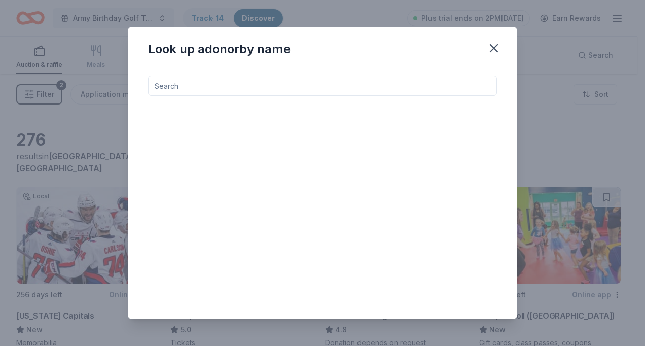
click at [227, 86] on input at bounding box center [322, 86] width 349 height 20
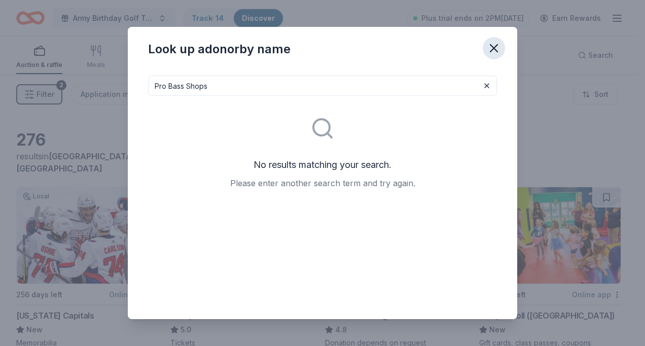
type input "Pro Bass Shops"
click at [499, 45] on icon "button" at bounding box center [494, 48] width 14 height 14
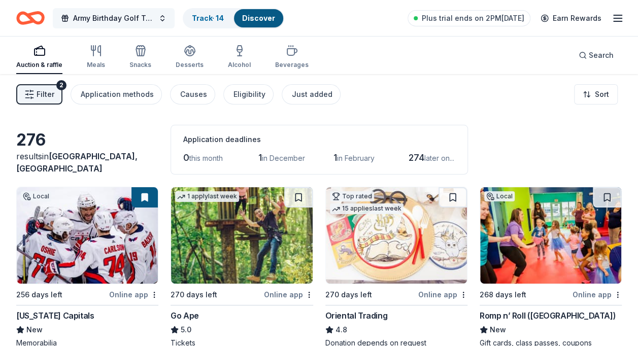
click at [162, 17] on button "Army Birthday Golf Tournament" at bounding box center [114, 18] width 122 height 20
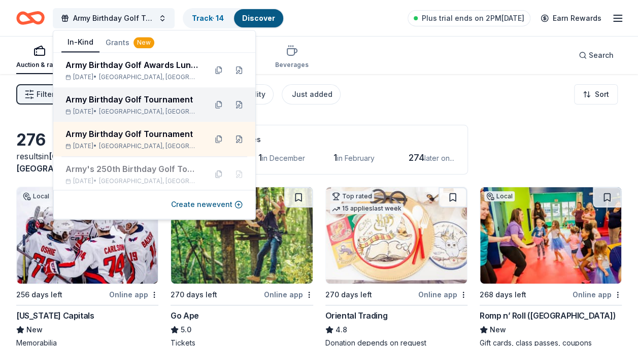
click at [137, 98] on div "Army Birthday Golf Tournament" at bounding box center [131, 99] width 133 height 12
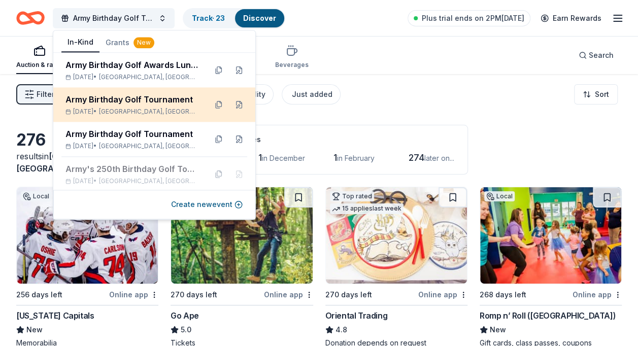
click at [137, 98] on div "Army Birthday Golf Tournament" at bounding box center [131, 99] width 133 height 12
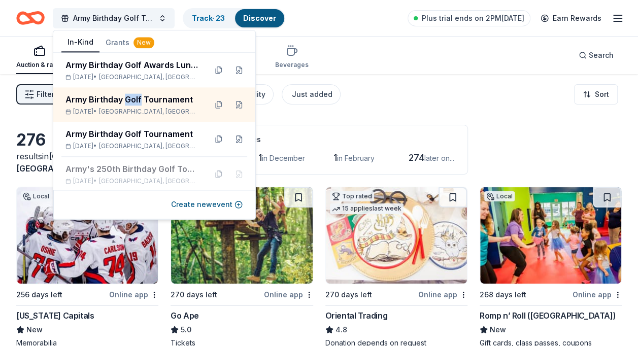
click at [375, 107] on div "Filter 2 Application methods Causes Eligibility Just added Sort" at bounding box center [319, 94] width 638 height 41
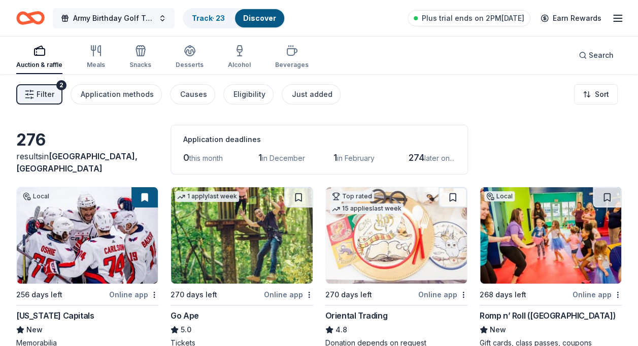
click at [160, 16] on button "Army Birthday Golf Tournament" at bounding box center [114, 18] width 122 height 20
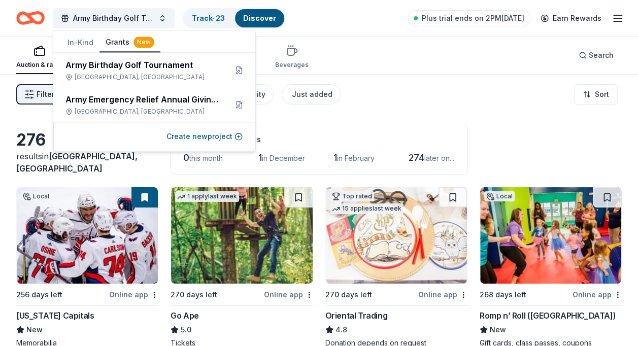
click at [118, 43] on button "Grants New" at bounding box center [129, 42] width 61 height 19
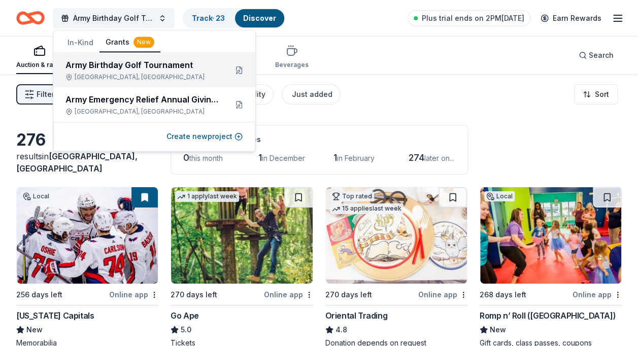
click at [118, 65] on div "Army Birthday Golf Tournament" at bounding box center [141, 65] width 153 height 12
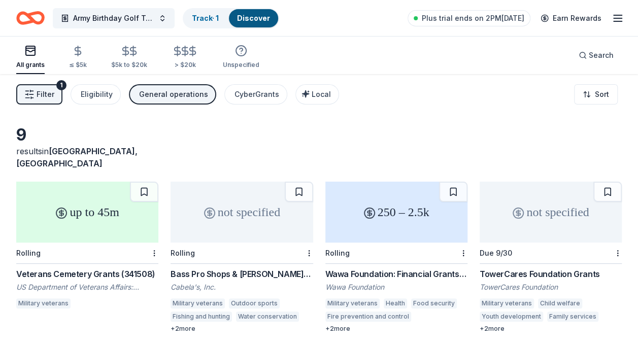
click at [265, 213] on div "not specified" at bounding box center [242, 212] width 142 height 61
click at [161, 14] on button "Army Birthday Golf Tournament" at bounding box center [114, 18] width 122 height 20
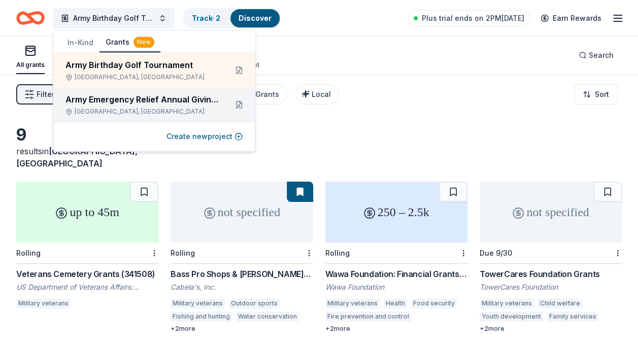
click at [103, 104] on div "Army Emergency Relief Annual Giving Campaign" at bounding box center [141, 99] width 153 height 12
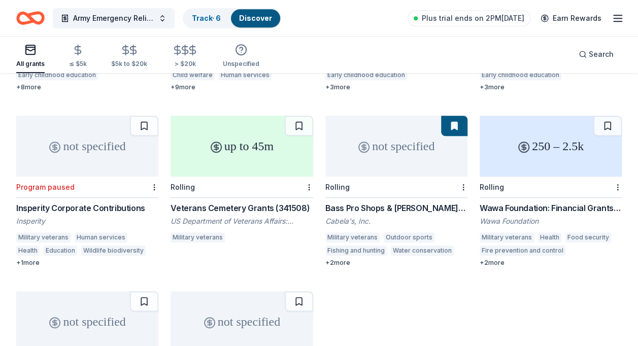
scroll to position [223, 0]
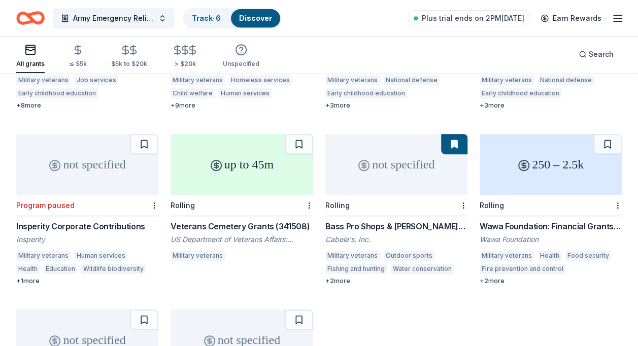
click at [442, 171] on div "not specified" at bounding box center [396, 164] width 142 height 61
click at [162, 16] on button "Army Emergency Relief Annual Giving Campaign" at bounding box center [114, 18] width 122 height 20
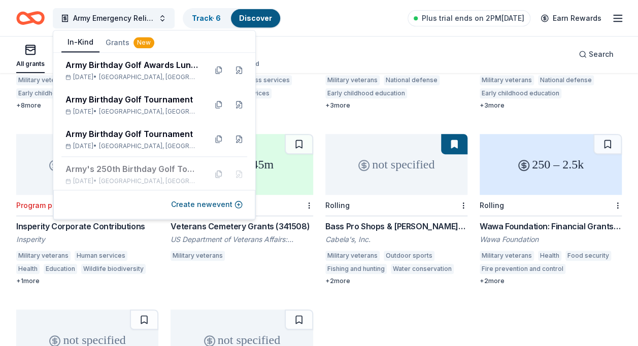
click at [76, 40] on button "In-Kind" at bounding box center [80, 42] width 38 height 19
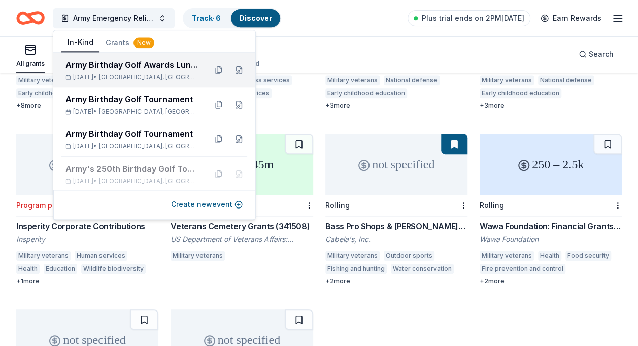
click at [120, 73] on div "Army Birthday Golf Awards Luncheon Silent Auction Jun 06, 2026 • Arlington, VA" at bounding box center [131, 70] width 133 height 22
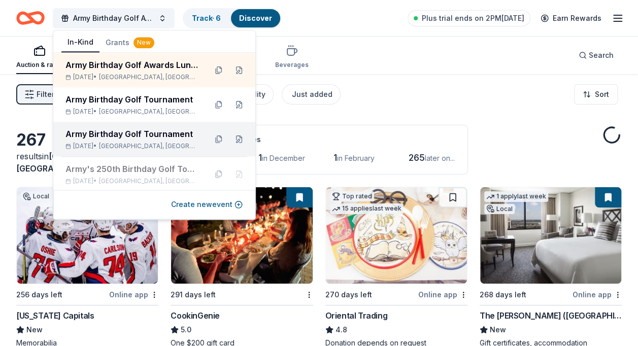
click at [120, 138] on div "Army Birthday Golf Tournament" at bounding box center [131, 134] width 133 height 12
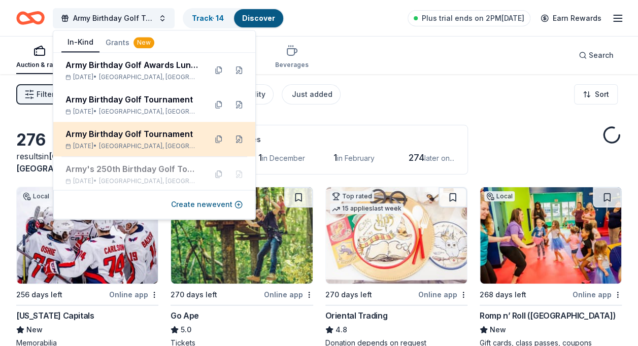
click at [120, 138] on div "Army Birthday Golf Tournament" at bounding box center [131, 134] width 133 height 12
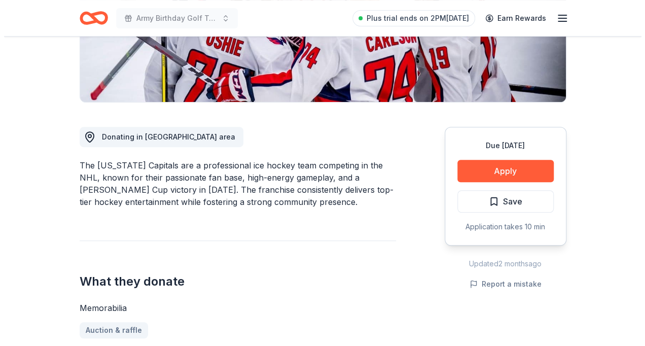
scroll to position [221, 0]
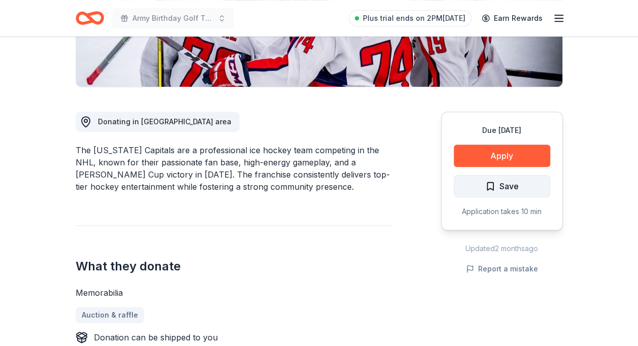
click at [505, 184] on span "Save" at bounding box center [508, 186] width 19 height 13
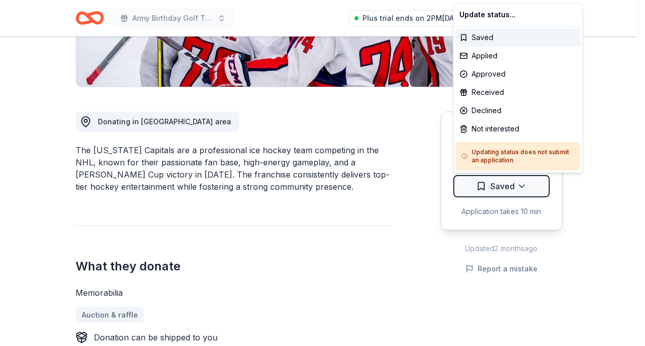
click at [488, 94] on div "Received" at bounding box center [518, 92] width 125 height 18
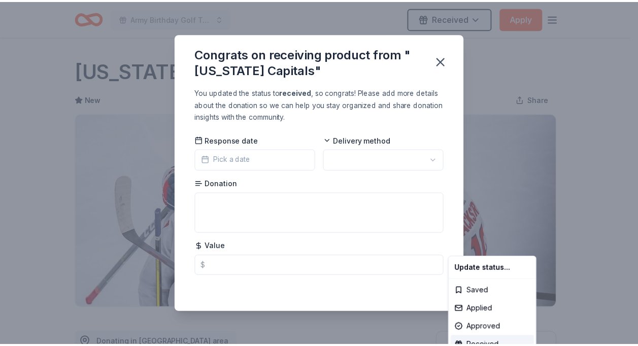
scroll to position [234, 0]
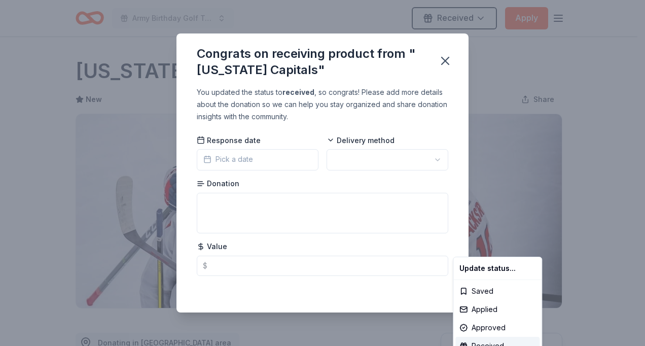
click at [234, 159] on html "Army Birthday Golf Tournament Received Apply Due [DATE] Share [US_STATE] Capita…" at bounding box center [322, 173] width 645 height 346
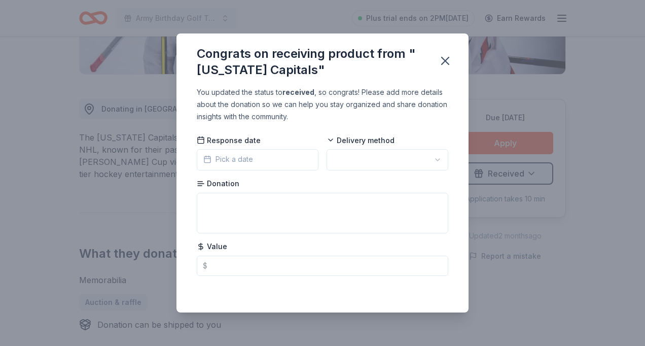
click at [234, 159] on span "Pick a date" at bounding box center [228, 159] width 50 height 12
click at [444, 59] on icon "button" at bounding box center [445, 60] width 7 height 7
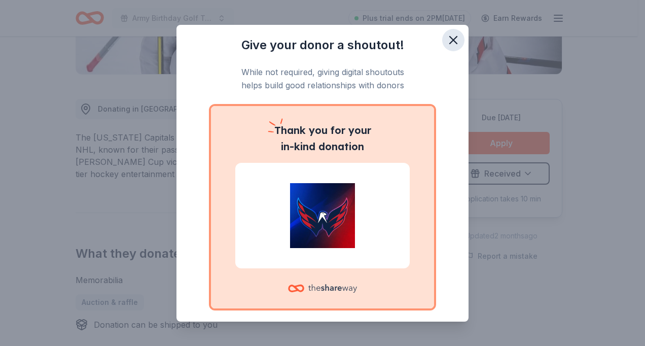
click at [450, 39] on icon "button" at bounding box center [454, 40] width 14 height 14
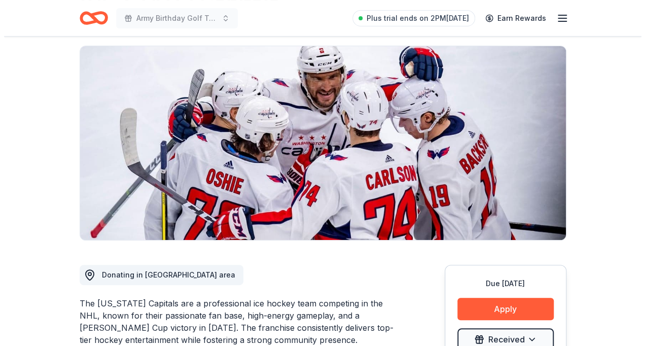
scroll to position [0, 0]
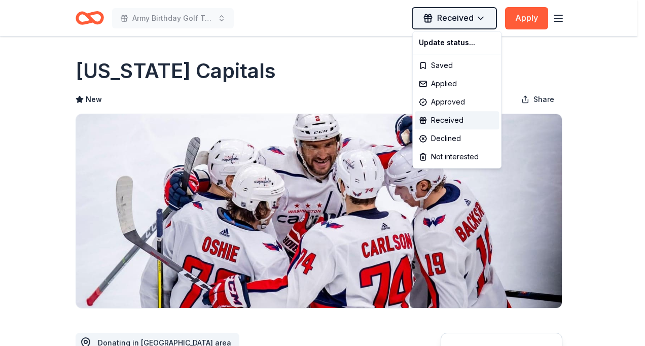
click at [481, 16] on html "Army Birthday Golf Tournament Received Apply Due in 256 days Share Washington C…" at bounding box center [322, 173] width 645 height 346
click at [452, 81] on div "Applied" at bounding box center [457, 84] width 84 height 18
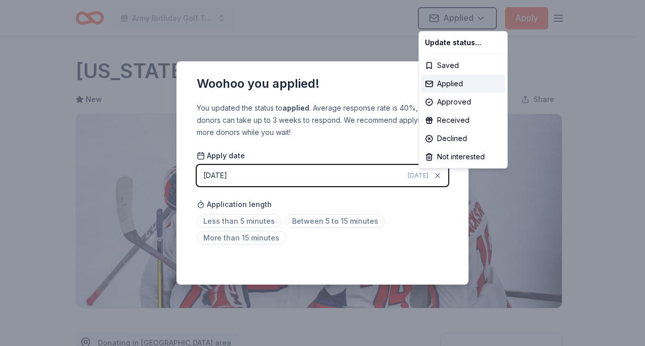
click at [345, 217] on html "Army Birthday Golf Tournament Applied Apply Due in 256 days Share Washington Ca…" at bounding box center [322, 173] width 645 height 346
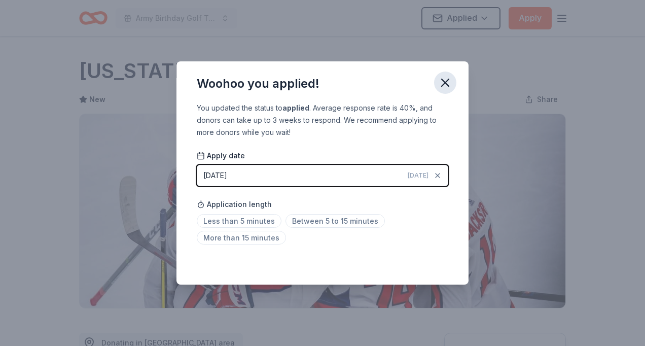
click at [446, 84] on icon "button" at bounding box center [445, 83] width 14 height 14
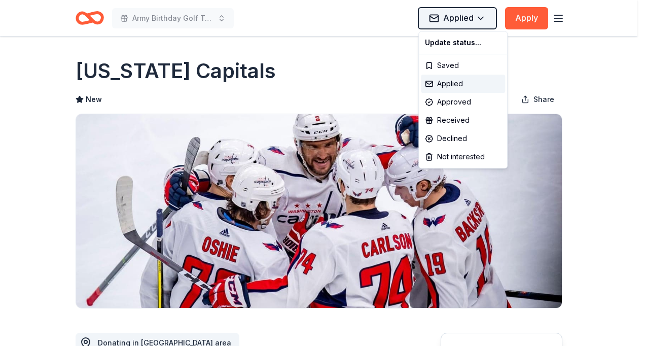
click at [484, 15] on html "Army Birthday Golf Tournament Applied Apply Due in 256 days Share Washington Ca…" at bounding box center [322, 173] width 645 height 346
click at [457, 119] on div "Received" at bounding box center [463, 120] width 84 height 18
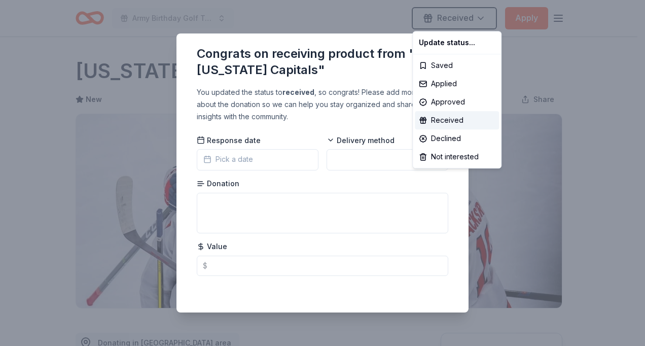
click at [351, 159] on html "Army Birthday Golf Tournament Received Apply Due in 256 days Share Washington C…" at bounding box center [322, 173] width 645 height 346
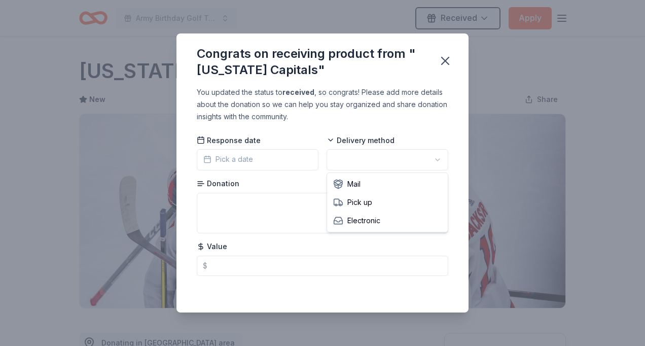
click at [437, 158] on html "Army Birthday Golf Tournament Received Apply Due in 256 days Share Washington C…" at bounding box center [322, 173] width 645 height 346
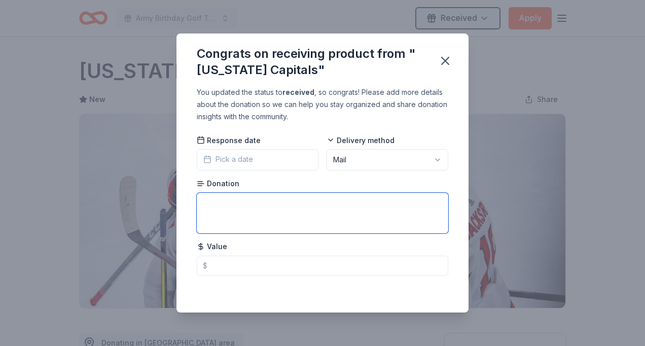
click at [221, 209] on textarea at bounding box center [323, 213] width 252 height 41
type textarea "e"
type textarea "Signed puch #24"
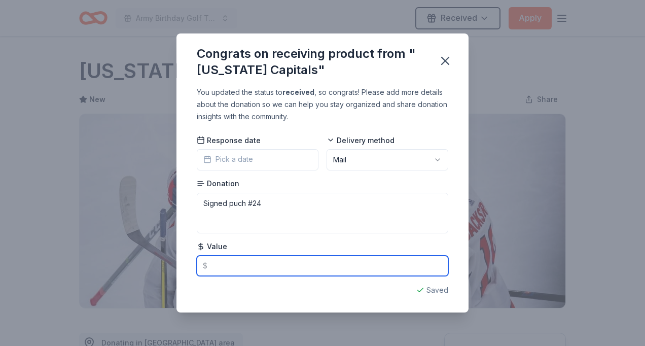
click at [219, 263] on input "text" at bounding box center [323, 266] width 252 height 20
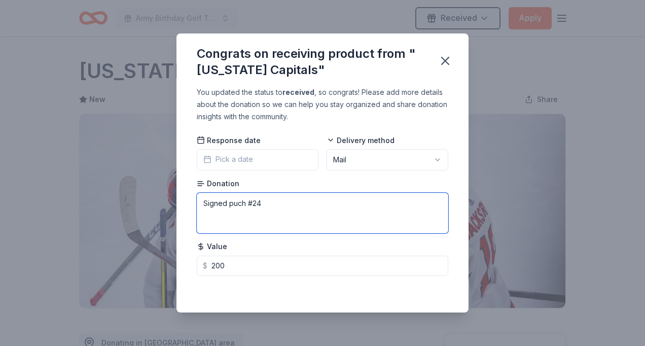
type input "200.00"
click at [379, 231] on textarea "Signed puch #24" at bounding box center [323, 213] width 252 height 41
type textarea "Signed puck #24"
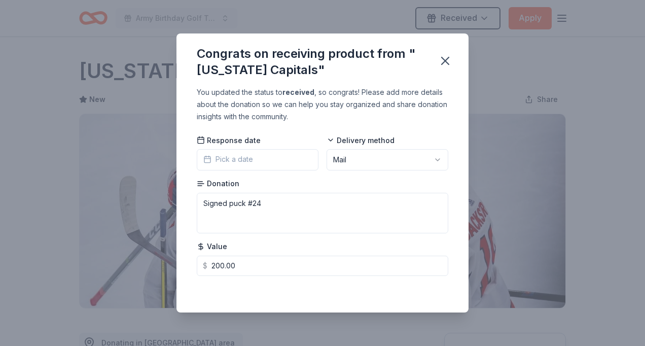
click at [258, 159] on button "Pick a date" at bounding box center [258, 159] width 122 height 21
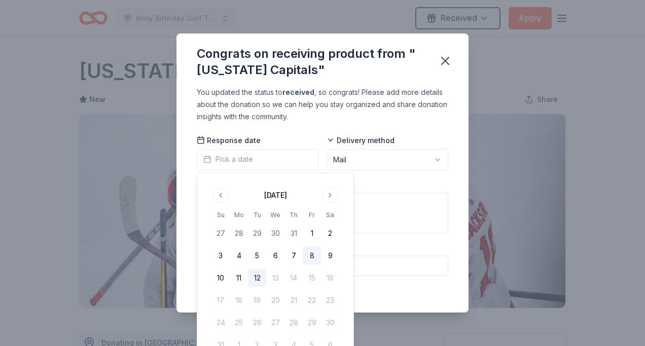
click at [315, 253] on button "8" at bounding box center [312, 256] width 18 height 18
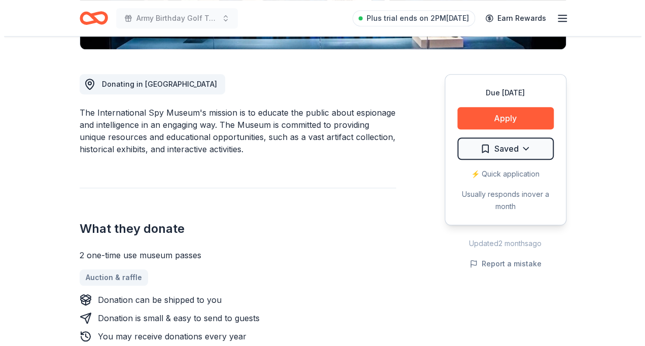
scroll to position [263, 0]
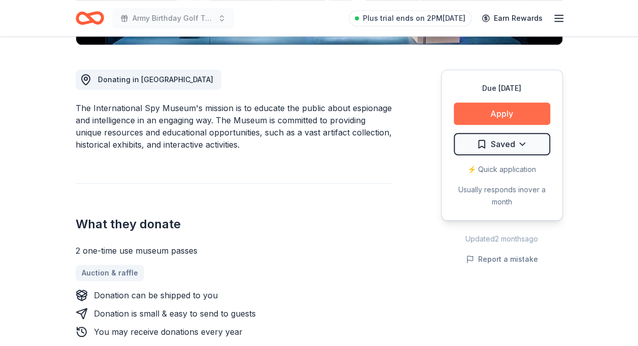
click at [517, 110] on button "Apply" at bounding box center [502, 114] width 96 height 22
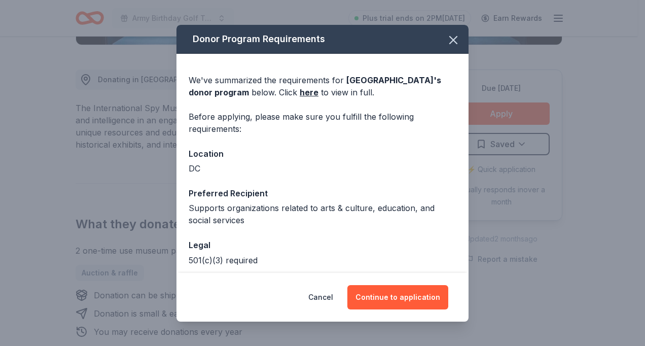
click at [543, 192] on div "Donor Program Requirements We've summarized the requirements for International …" at bounding box center [322, 173] width 645 height 346
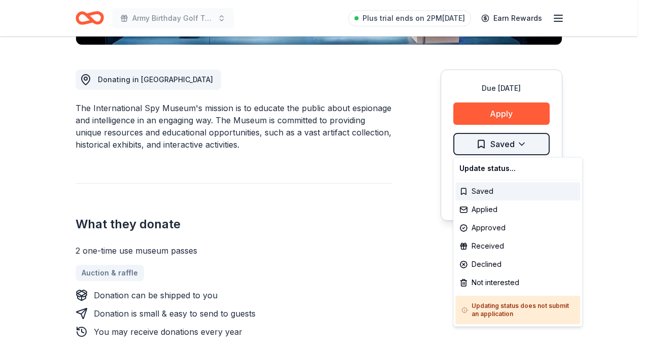
click at [489, 209] on div "Applied" at bounding box center [518, 209] width 125 height 18
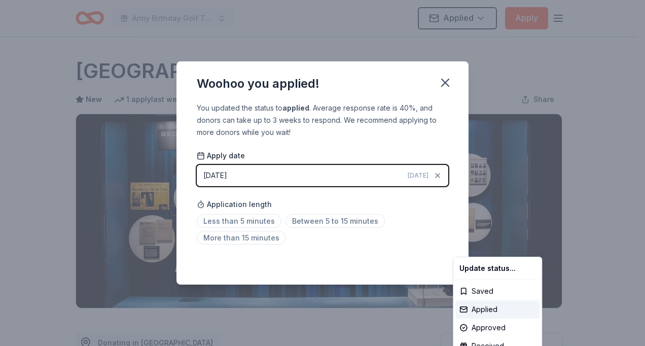
click at [323, 219] on html "Army Birthday Golf Tournament Applied Apply Due [DATE] [PERSON_NAME][GEOGRAPHIC…" at bounding box center [322, 173] width 645 height 346
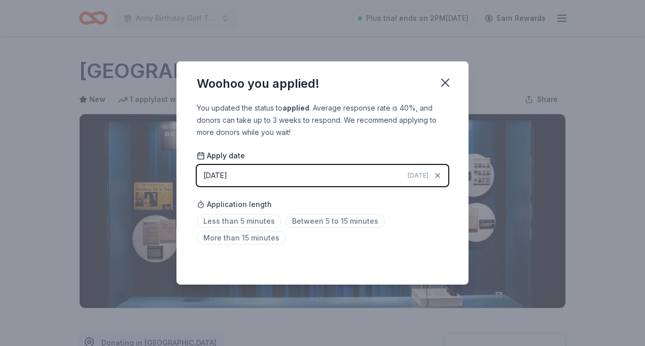
scroll to position [234, 0]
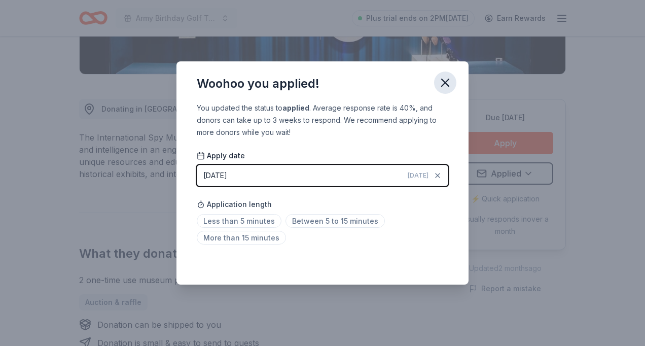
click at [448, 80] on icon "button" at bounding box center [445, 82] width 7 height 7
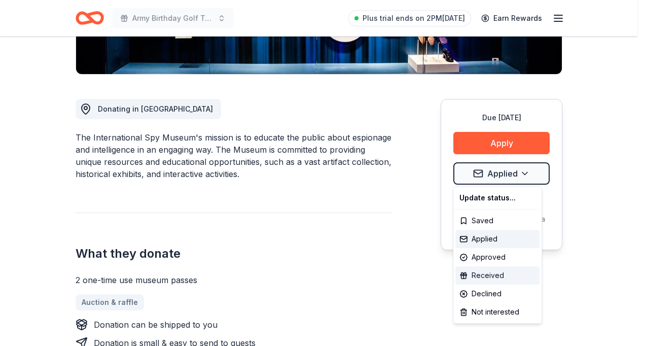
click at [497, 276] on div "Received" at bounding box center [498, 275] width 84 height 18
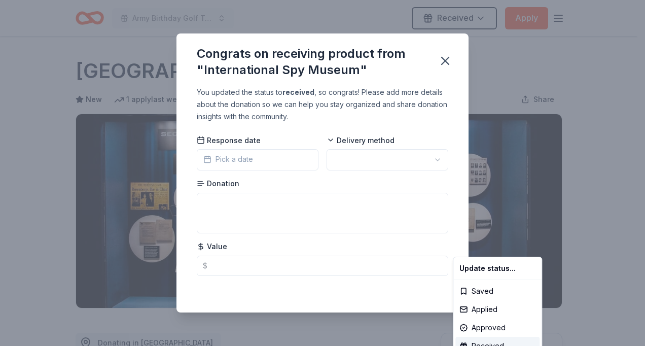
click at [444, 60] on html "Army Birthday Golf Tournament Received Apply Due [DATE] [PERSON_NAME] Spy Museu…" at bounding box center [322, 173] width 645 height 346
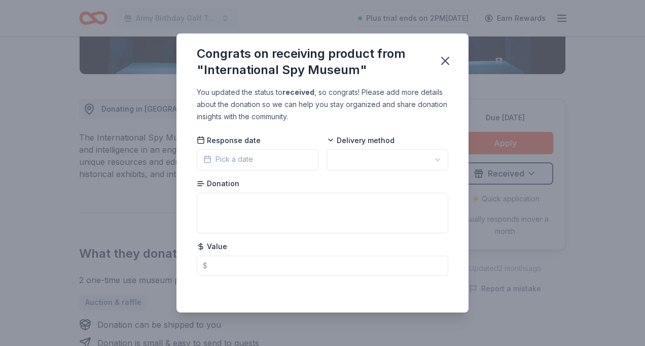
click at [533, 169] on div "Congrats on receiving product from "International Spy Museum" You updated the s…" at bounding box center [322, 173] width 645 height 346
click at [446, 63] on icon "button" at bounding box center [445, 61] width 14 height 14
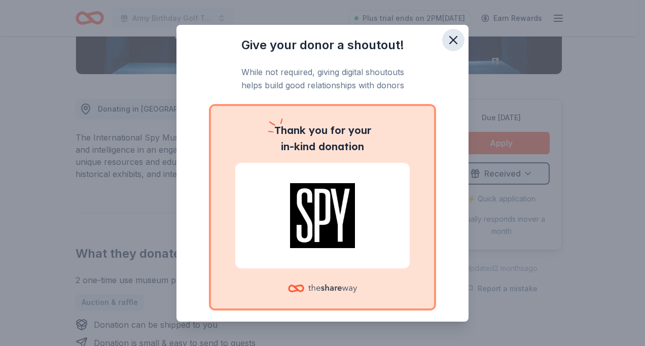
click at [447, 39] on icon "button" at bounding box center [454, 40] width 14 height 14
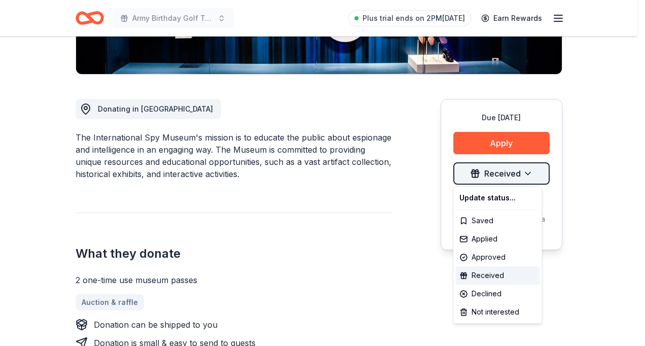
click at [491, 235] on div "Applied" at bounding box center [498, 239] width 84 height 18
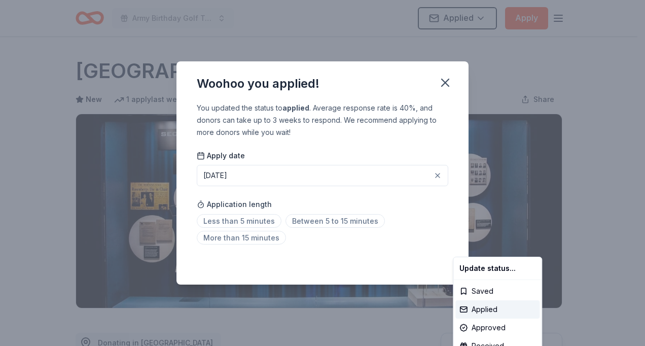
click at [350, 221] on html "Army Birthday Golf Tournament Applied Apply Due in 208 days Share International…" at bounding box center [322, 173] width 645 height 346
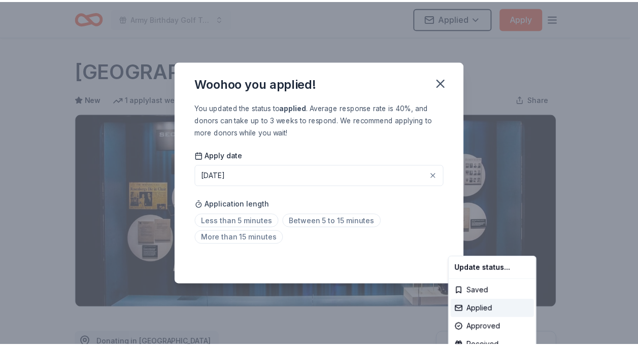
scroll to position [234, 0]
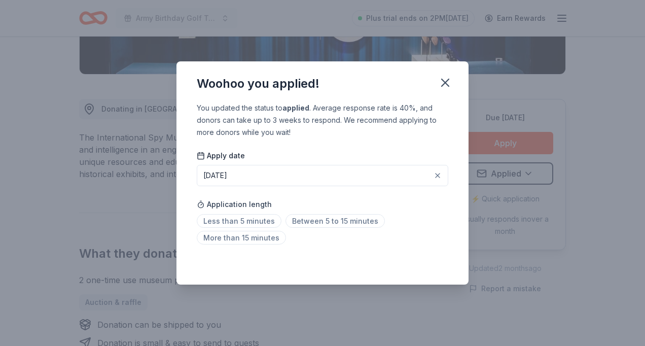
click at [512, 218] on div "Woohoo you applied! You updated the status to applied . Average response rate i…" at bounding box center [322, 173] width 645 height 346
click at [442, 83] on icon "button" at bounding box center [445, 83] width 14 height 14
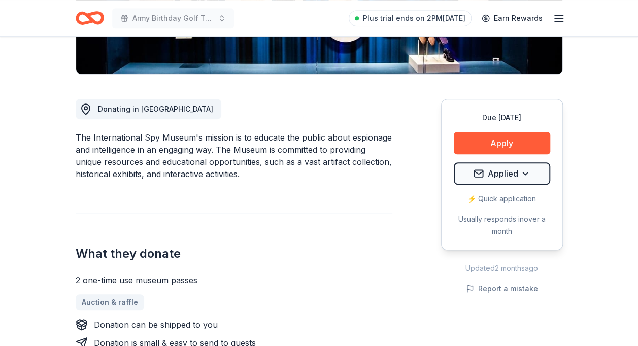
click at [560, 18] on line "button" at bounding box center [559, 18] width 8 height 0
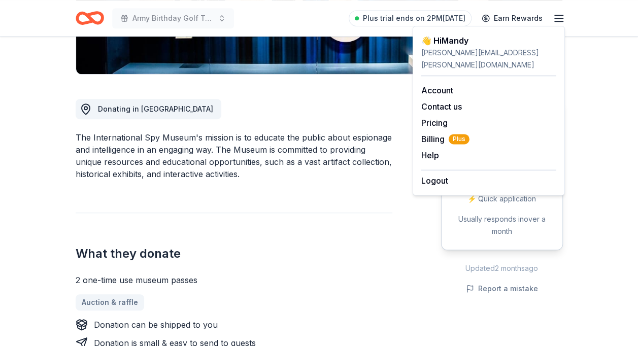
click at [560, 18] on line "button" at bounding box center [559, 18] width 8 height 0
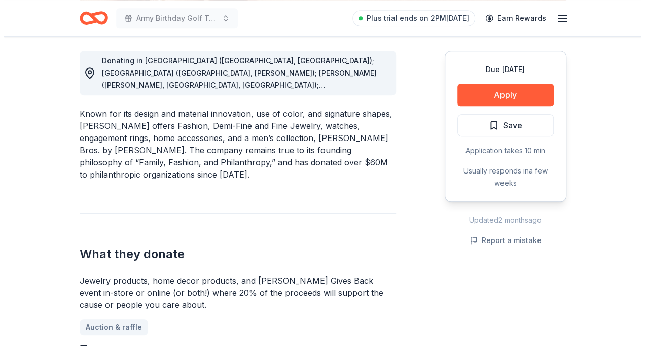
scroll to position [286, 0]
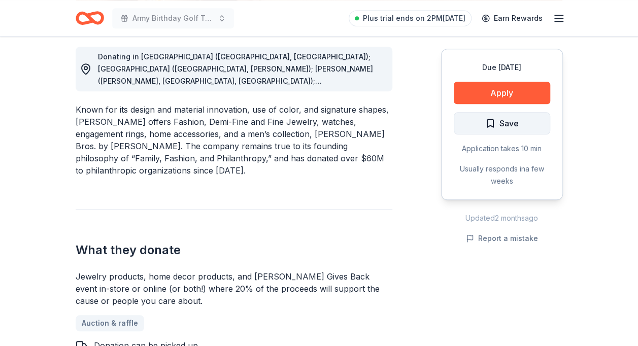
click at [514, 121] on span "Save" at bounding box center [508, 123] width 19 height 13
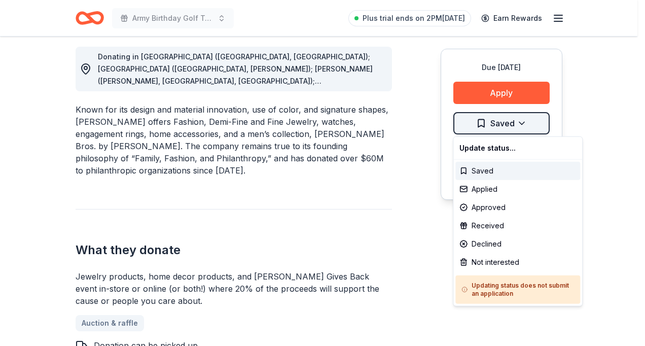
click at [492, 190] on div "Applied" at bounding box center [518, 189] width 125 height 18
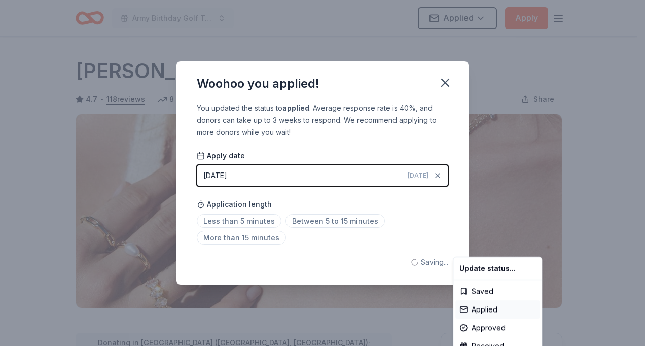
scroll to position [0, 0]
click at [365, 221] on html "Army Birthday Golf Tournament Applied Apply Due in 238 days Share Kendra Scott …" at bounding box center [322, 173] width 645 height 346
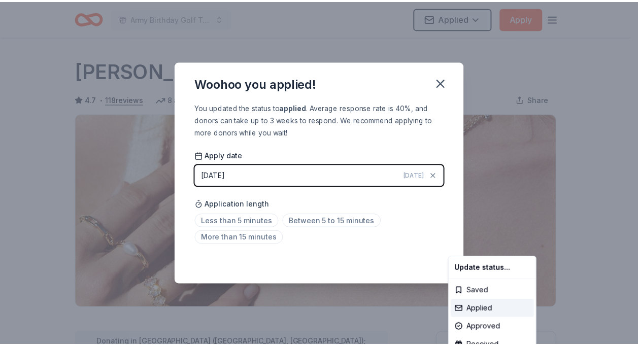
scroll to position [234, 0]
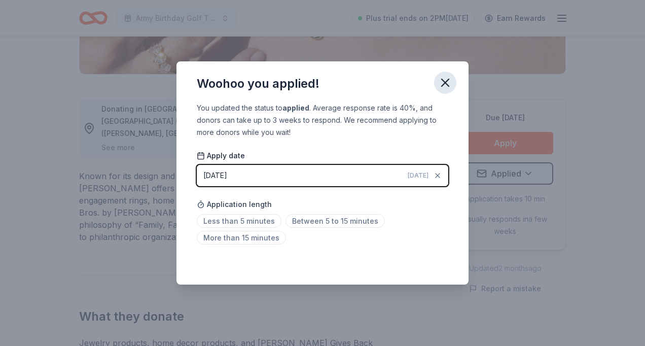
click at [444, 85] on icon "button" at bounding box center [445, 83] width 14 height 14
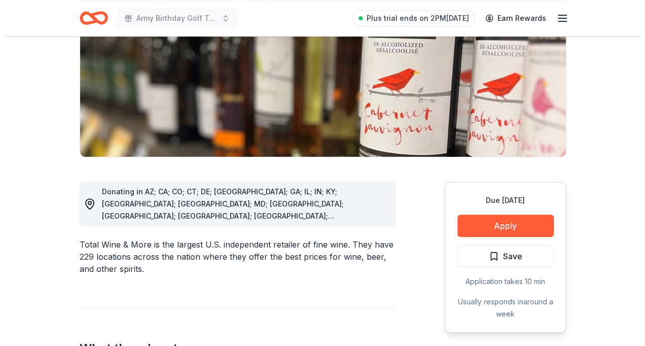
scroll to position [280, 0]
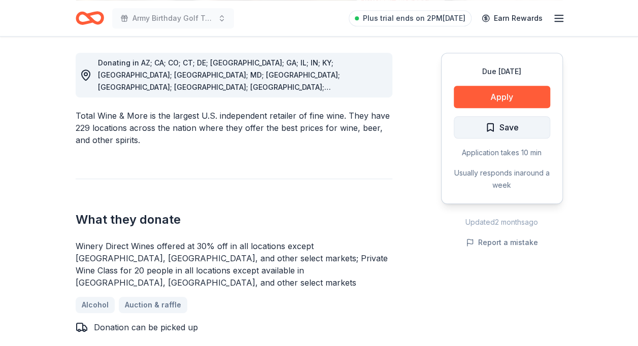
click at [514, 126] on span "Save" at bounding box center [508, 127] width 19 height 13
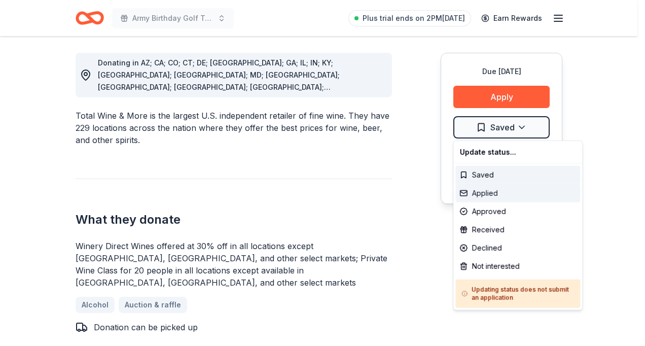
click at [488, 198] on div "Applied" at bounding box center [518, 193] width 125 height 18
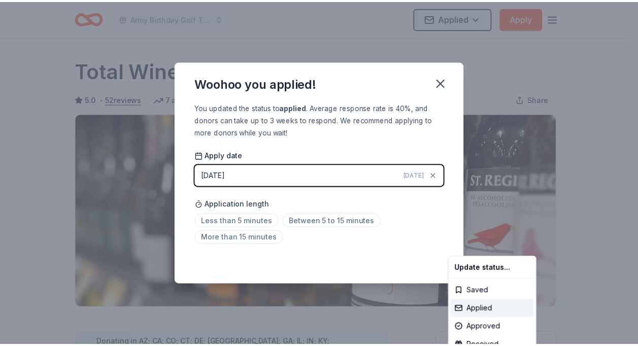
scroll to position [234, 0]
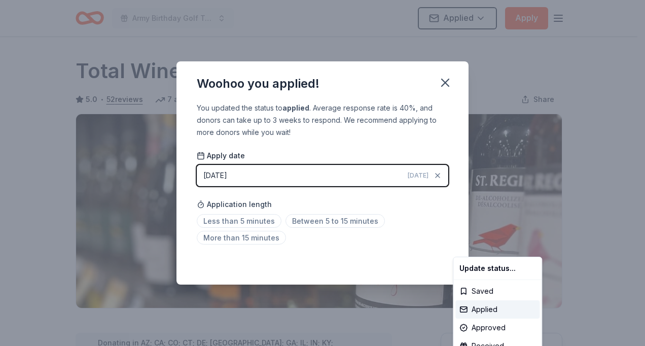
click at [357, 220] on html "Army Birthday Golf Tournament Applied Apply Due in 242 days Share Total Wine 5.…" at bounding box center [322, 173] width 645 height 346
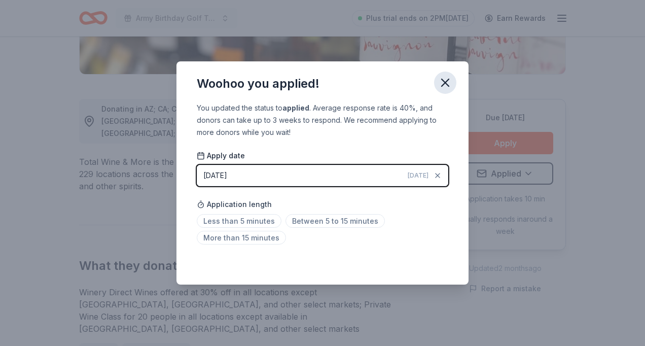
click at [447, 83] on icon "button" at bounding box center [445, 83] width 14 height 14
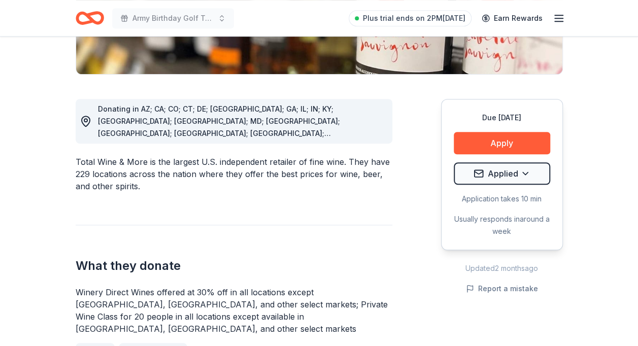
drag, startPoint x: 415, startPoint y: 5, endPoint x: 398, endPoint y: -29, distance: 38.6
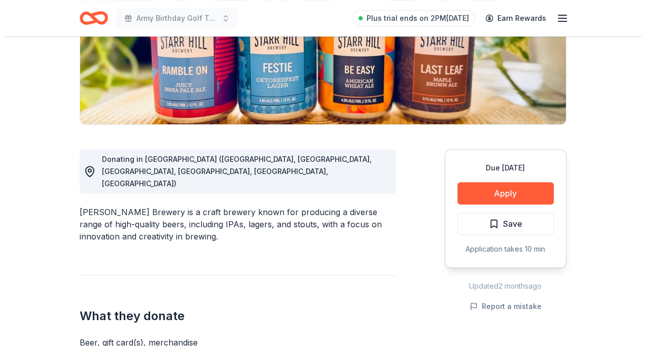
scroll to position [268, 0]
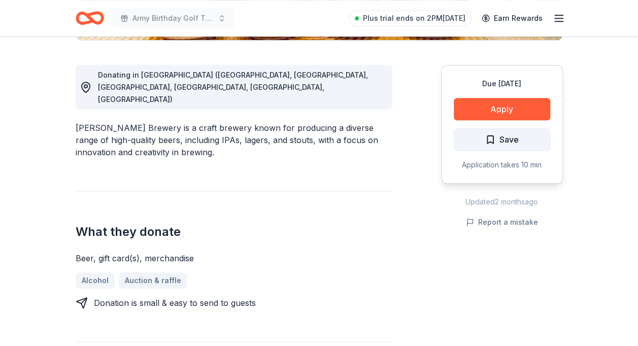
click at [510, 138] on span "Save" at bounding box center [508, 139] width 19 height 13
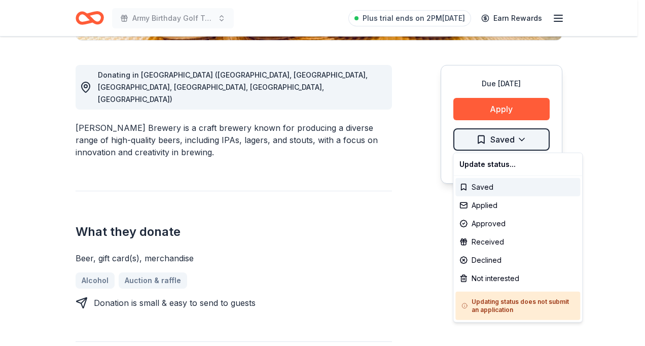
click at [493, 205] on div "Applied" at bounding box center [518, 205] width 125 height 18
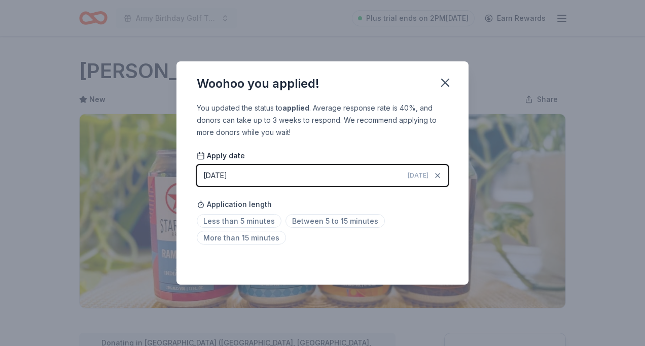
click at [357, 226] on html "Army Birthday Golf Tournament Plus trial ends on 2PM, 8/18 Earn Rewards Due in …" at bounding box center [322, 173] width 645 height 346
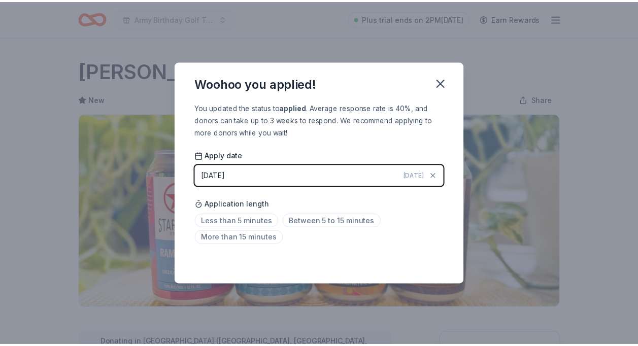
scroll to position [234, 0]
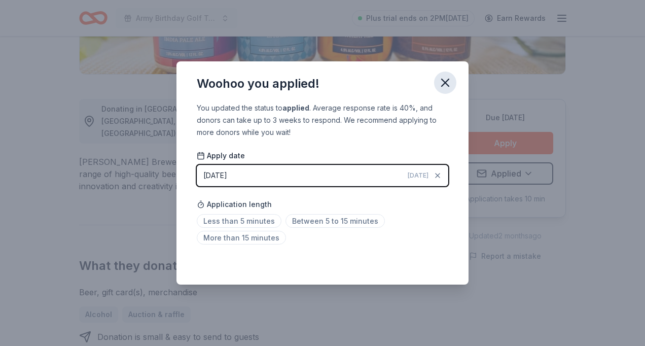
click at [442, 82] on icon "button" at bounding box center [445, 83] width 14 height 14
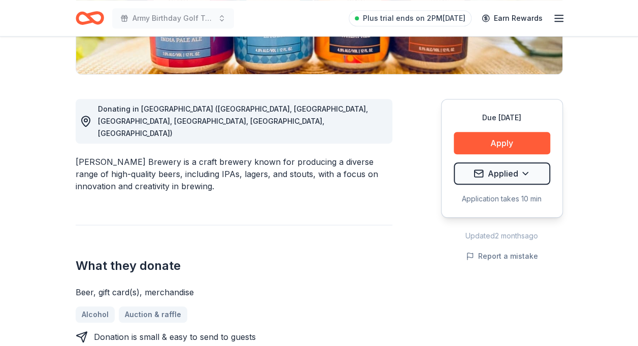
scroll to position [0, 0]
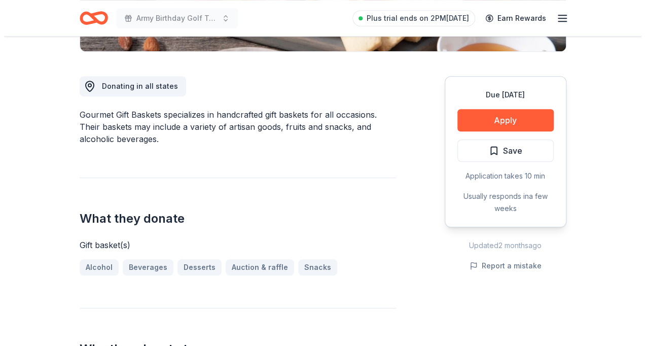
scroll to position [258, 0]
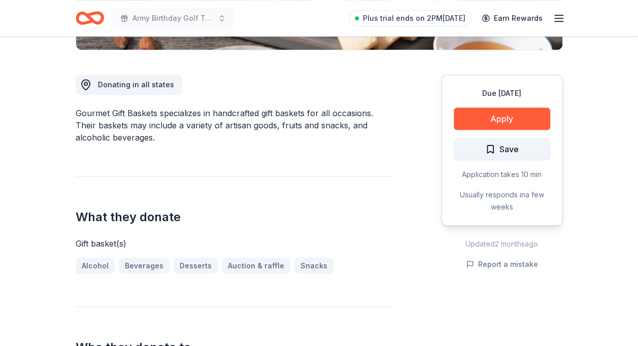
click at [508, 149] on span "Save" at bounding box center [508, 149] width 19 height 13
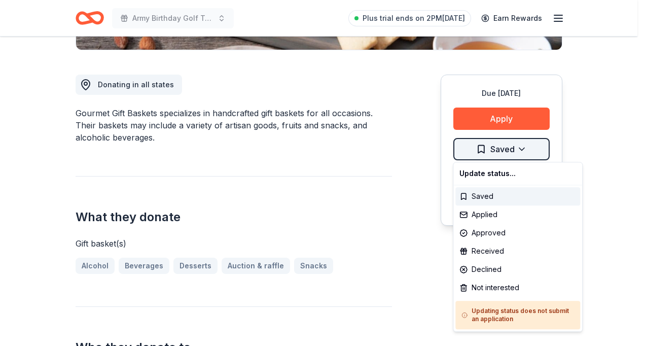
click at [485, 213] on div "Applied" at bounding box center [518, 215] width 125 height 18
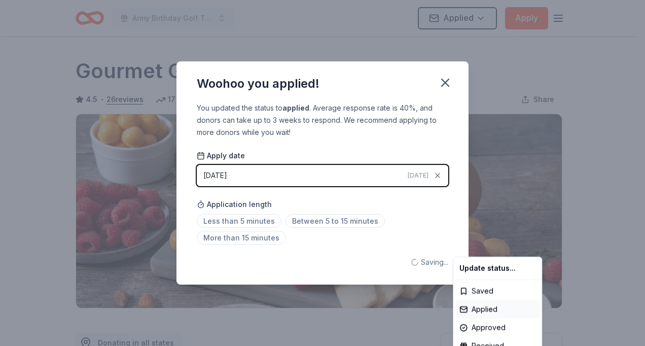
scroll to position [0, 0]
click at [358, 218] on html "Army Birthday Golf Tournament Applied Apply Due [DATE] Share Gourmet Gift Baske…" at bounding box center [322, 173] width 645 height 346
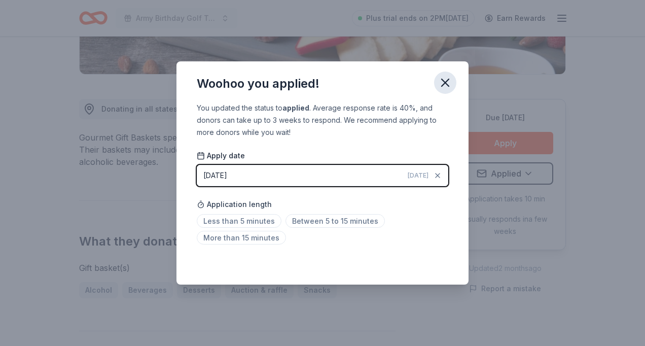
click at [442, 83] on icon "button" at bounding box center [445, 83] width 14 height 14
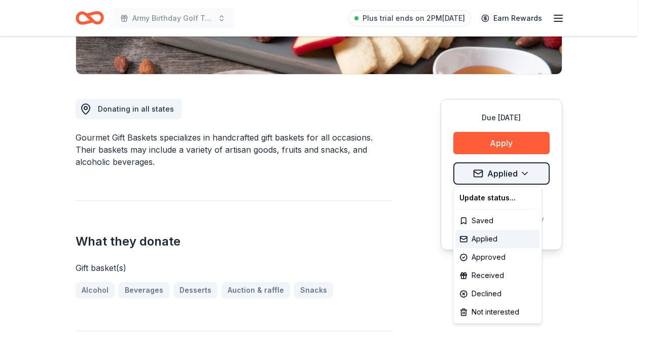
click at [491, 273] on div "Received" at bounding box center [498, 275] width 84 height 18
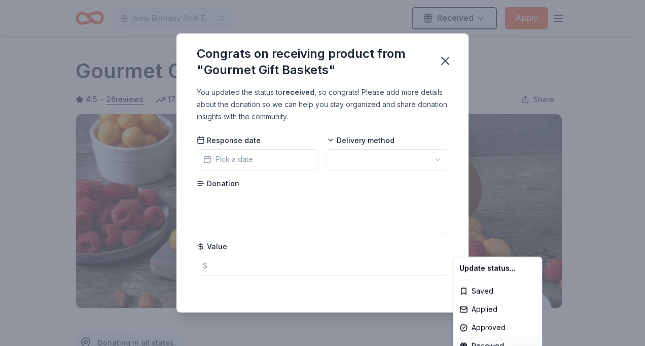
scroll to position [0, 0]
click at [372, 159] on html "Army Birthday Golf Tournament Received Apply Due [DATE] Share Gourmet Gift Bask…" at bounding box center [322, 173] width 645 height 346
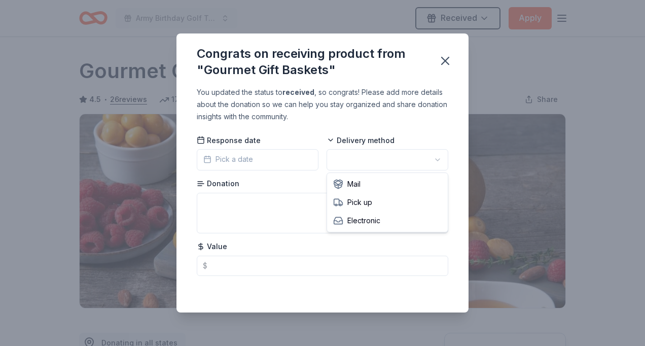
click at [438, 157] on html "Army Birthday Golf Tournament Received Apply Due [DATE] Share Gourmet Gift Bask…" at bounding box center [322, 173] width 645 height 346
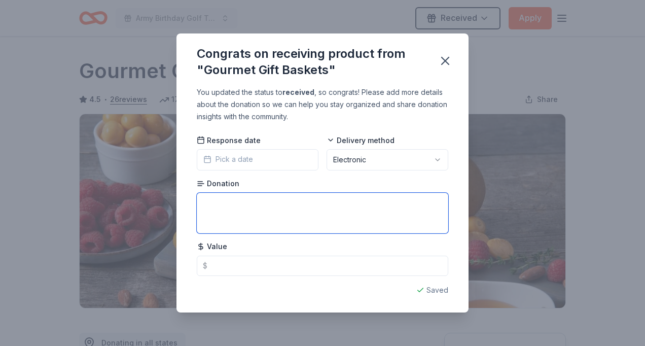
click at [223, 208] on textarea at bounding box center [323, 213] width 252 height 41
type textarea "Gift Certificate"
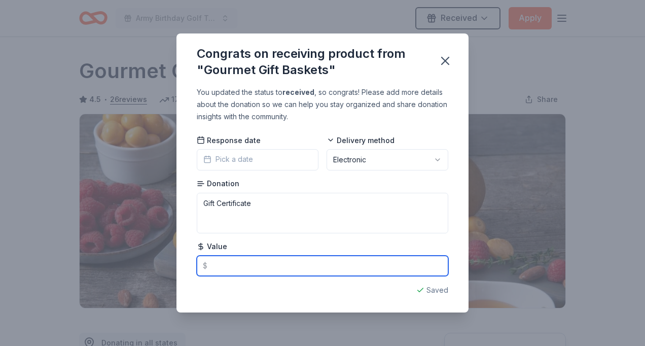
click at [218, 267] on input "text" at bounding box center [323, 266] width 252 height 20
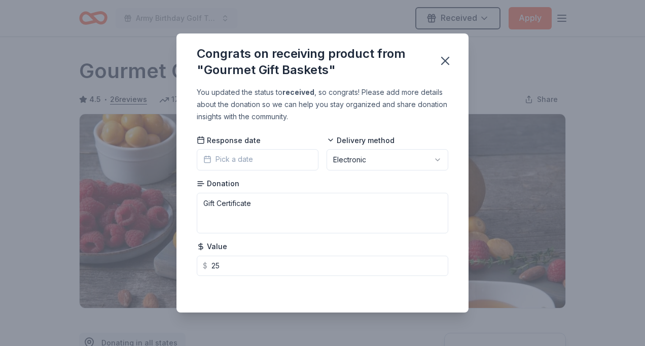
type input "25.00"
click at [450, 237] on div "You updated the status to received , so congrats! Please add more details about…" at bounding box center [323, 199] width 292 height 226
click at [448, 66] on icon "button" at bounding box center [445, 61] width 14 height 14
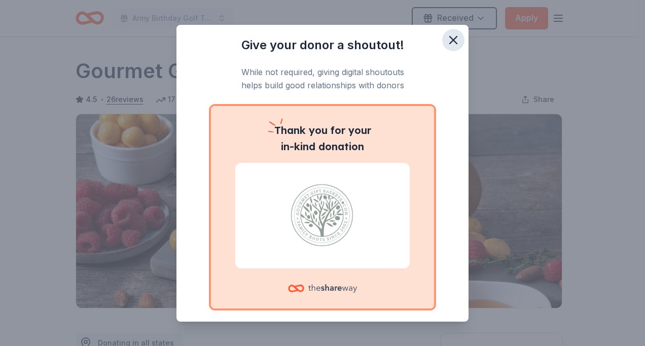
click at [447, 39] on icon "button" at bounding box center [454, 40] width 14 height 14
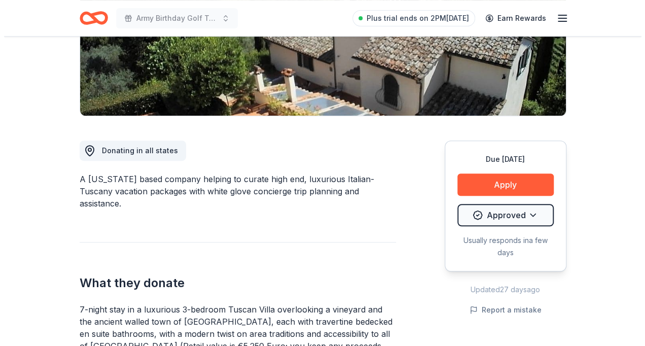
scroll to position [201, 0]
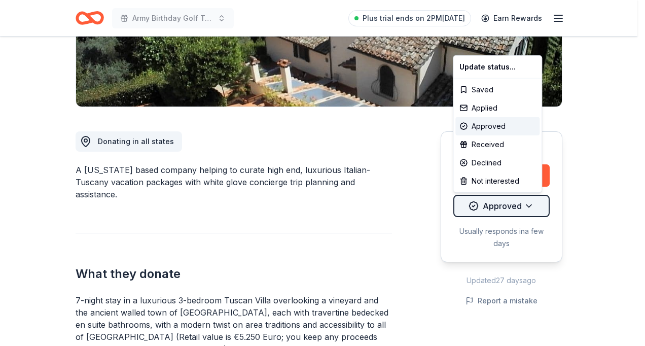
click at [488, 148] on div "Received" at bounding box center [498, 144] width 84 height 18
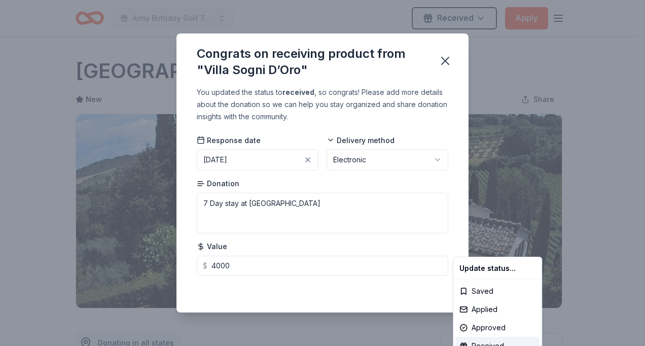
click at [468, 139] on html "Army Birthday Golf Tournament Received Apply Due [DATE] Share [GEOGRAPHIC_DATA]…" at bounding box center [322, 173] width 645 height 346
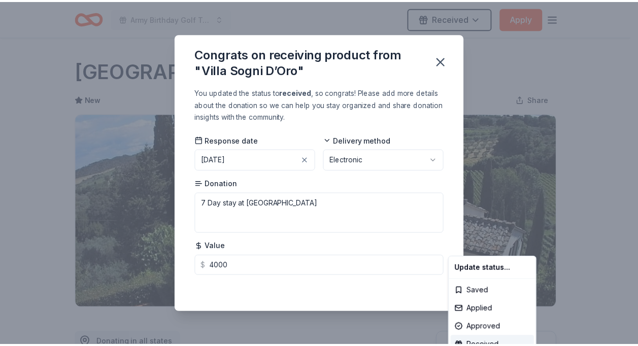
scroll to position [234, 0]
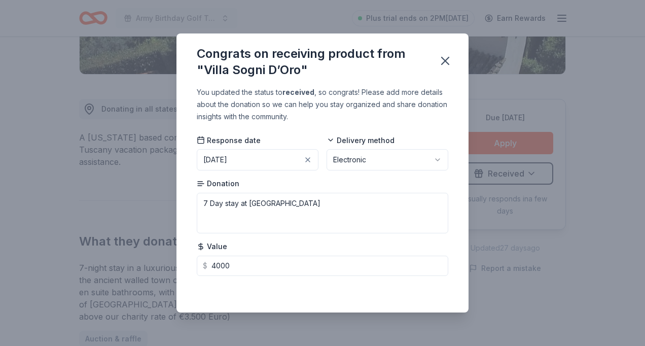
click at [634, 112] on div "Congrats on receiving product from "Villa Sogni D’Oro" You updated the status t…" at bounding box center [322, 173] width 645 height 346
click at [377, 297] on div "You updated the status to received , so congrats! Please add more details about…" at bounding box center [323, 199] width 292 height 226
click at [401, 281] on div "You updated the status to received , so congrats! Please add more details about…" at bounding box center [323, 199] width 292 height 226
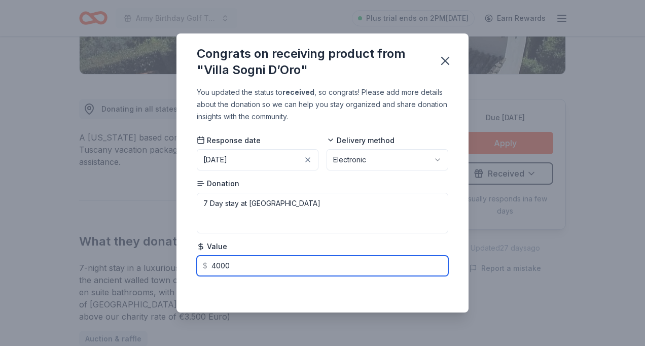
click at [347, 265] on input "4000" at bounding box center [323, 266] width 252 height 20
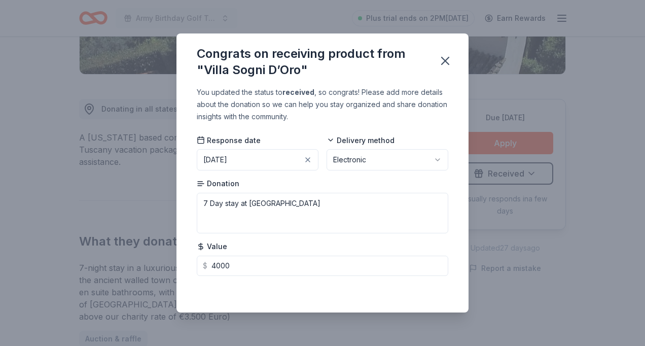
type input "4000.00"
click at [408, 291] on div "Saving..." at bounding box center [323, 290] width 252 height 12
click at [447, 63] on icon "button" at bounding box center [445, 60] width 7 height 7
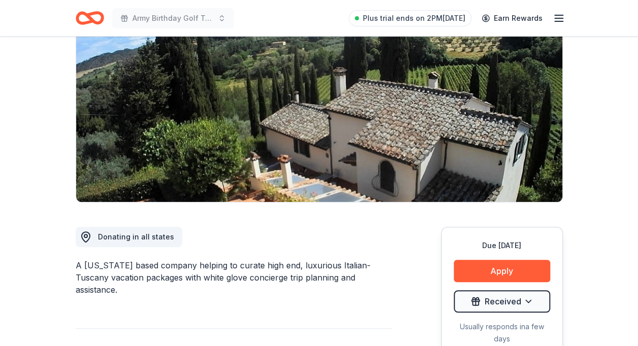
scroll to position [2, 0]
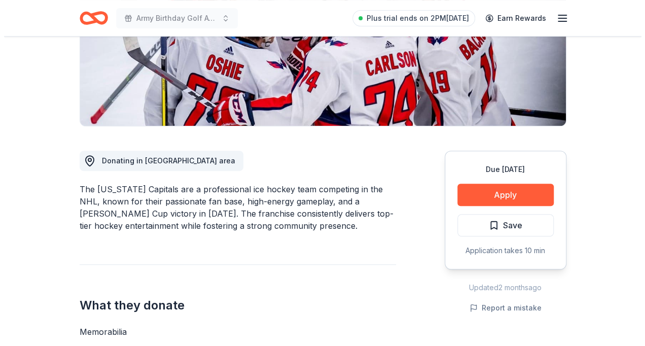
scroll to position [209, 0]
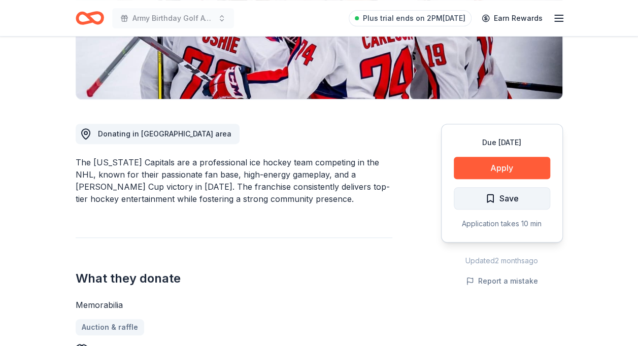
click at [508, 197] on span "Save" at bounding box center [508, 198] width 19 height 13
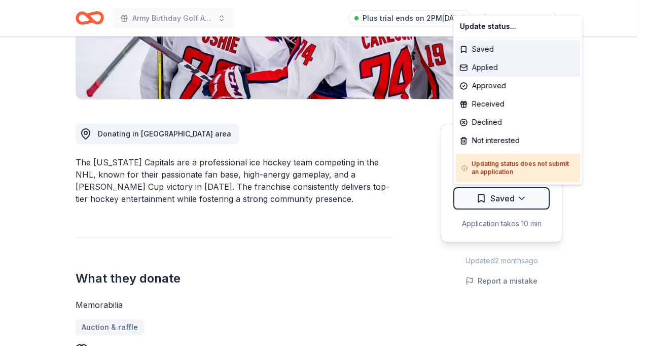
click at [491, 65] on div "Applied" at bounding box center [518, 67] width 125 height 18
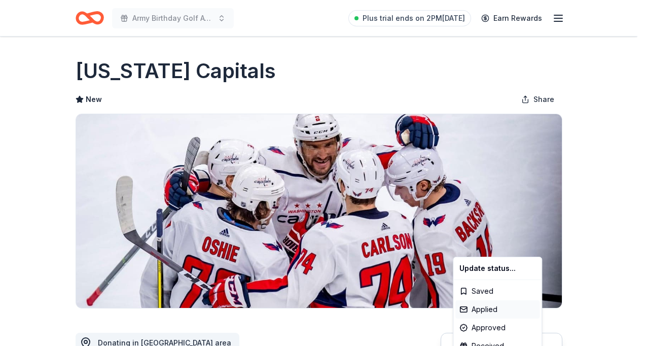
scroll to position [0, 0]
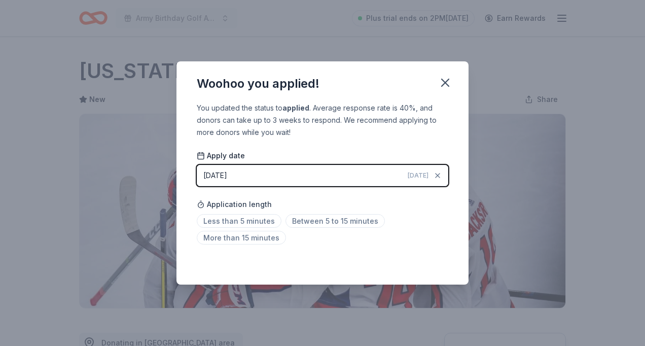
click at [356, 218] on html "Army Birthday Golf Awards Luncheon Silent Auction Plus trial ends on 2PM[DATE] …" at bounding box center [322, 173] width 645 height 346
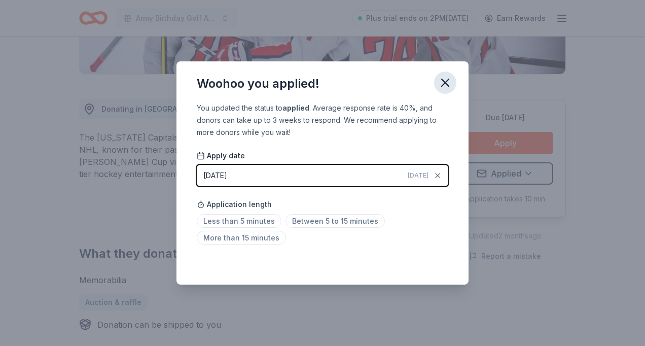
click at [446, 77] on icon "button" at bounding box center [445, 83] width 14 height 14
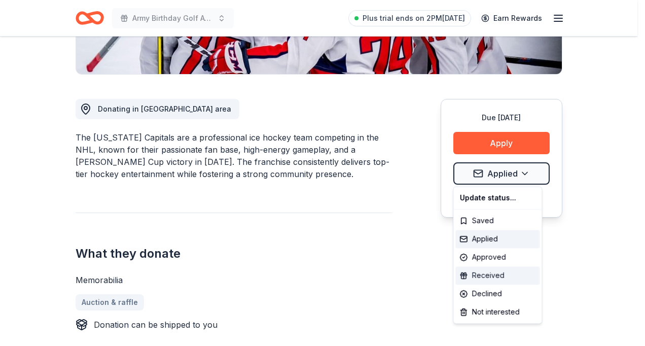
click at [494, 274] on div "Received" at bounding box center [498, 275] width 84 height 18
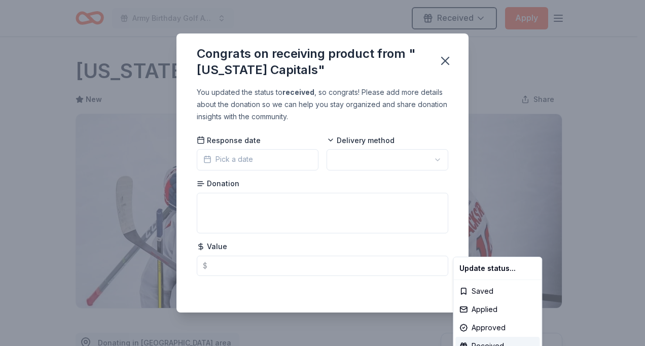
click at [437, 157] on html "Army Birthday Golf Awards Luncheon Silent Auction Received Apply Due in 256 day…" at bounding box center [322, 173] width 645 height 346
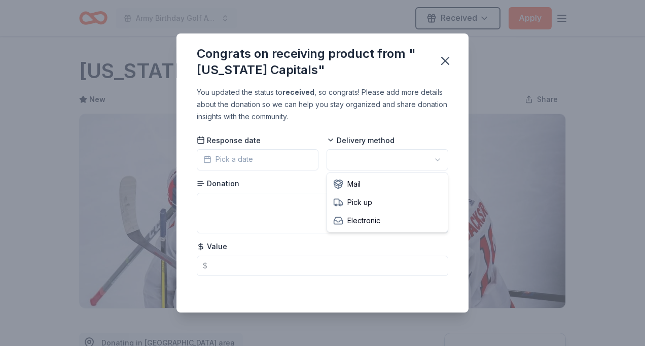
click at [354, 160] on html "Army Birthday Golf Awards Luncheon Silent Auction Received Apply Due in 256 day…" at bounding box center [322, 173] width 645 height 346
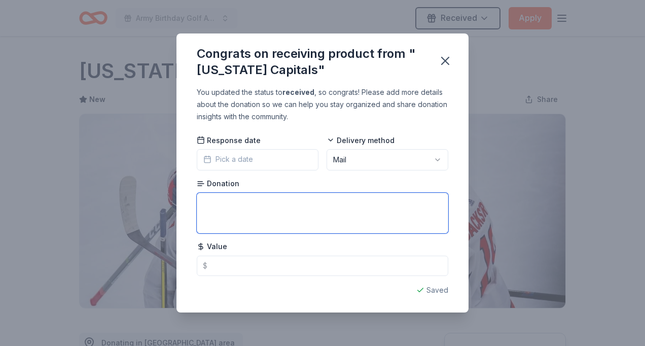
click at [229, 200] on textarea at bounding box center [323, 213] width 252 height 41
click at [229, 200] on textarea "M" at bounding box center [323, 213] width 252 height 41
type textarea "Memorabilia"
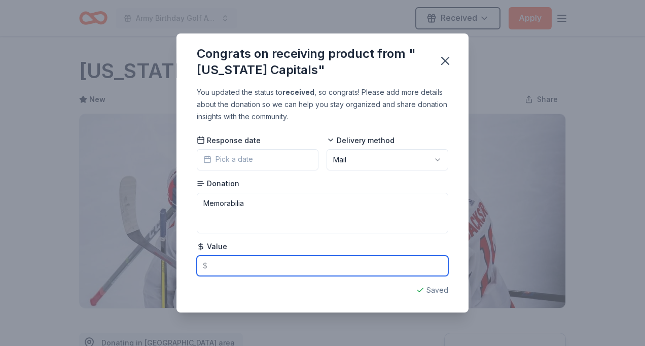
click at [221, 266] on input "text" at bounding box center [323, 266] width 252 height 20
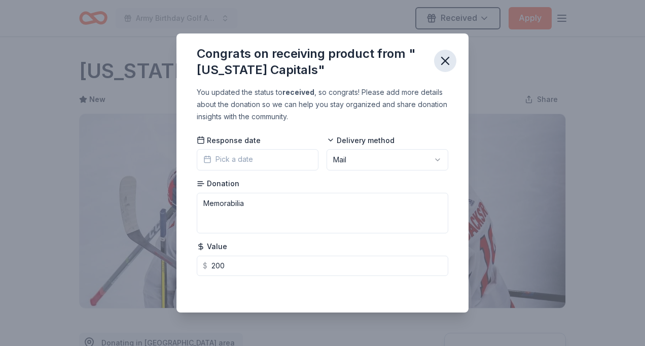
type input "200.00"
click at [447, 62] on icon "button" at bounding box center [445, 60] width 7 height 7
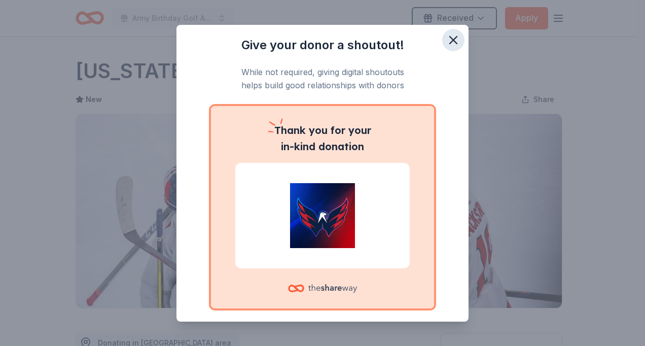
click at [450, 40] on icon "button" at bounding box center [454, 40] width 14 height 14
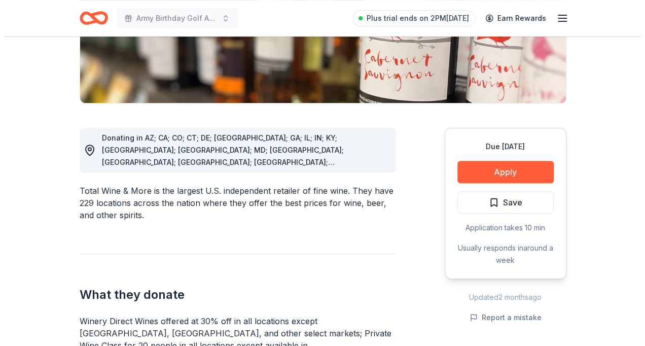
scroll to position [209, 0]
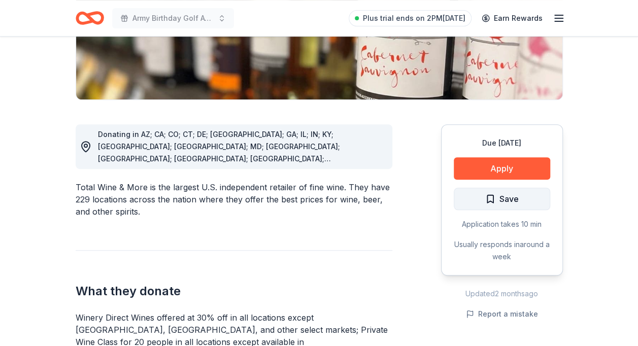
click at [515, 198] on span "Save" at bounding box center [508, 198] width 19 height 13
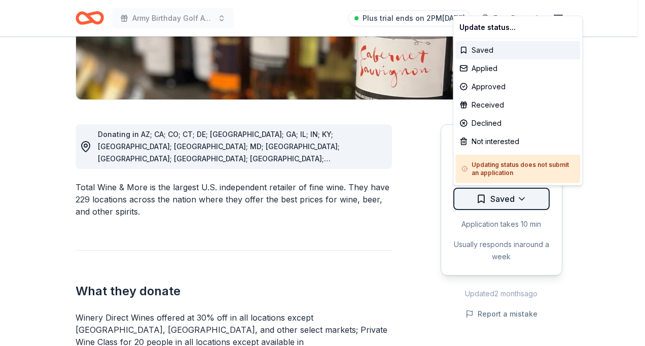
click at [490, 65] on div "Applied" at bounding box center [518, 68] width 125 height 18
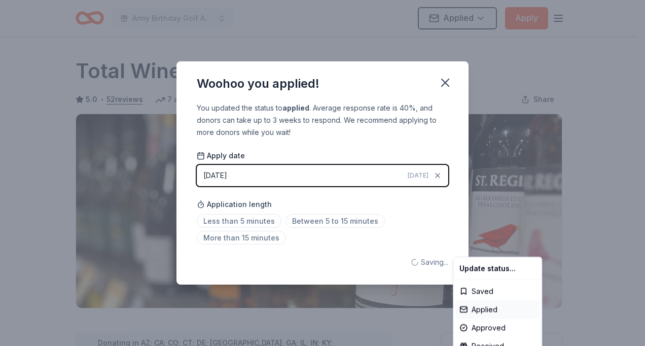
scroll to position [0, 0]
click at [358, 222] on html "Army Birthday Golf Awards Luncheon Silent Auction Applied Apply Due [DATE] Shar…" at bounding box center [322, 173] width 645 height 346
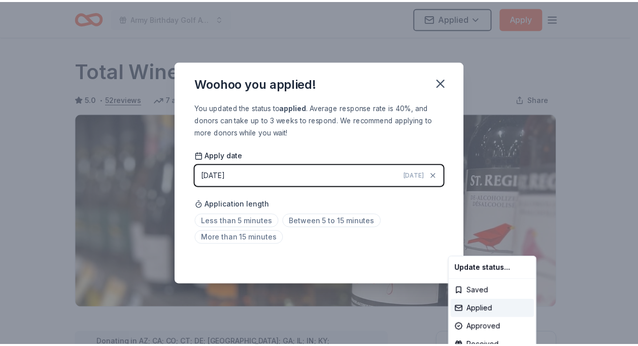
scroll to position [234, 0]
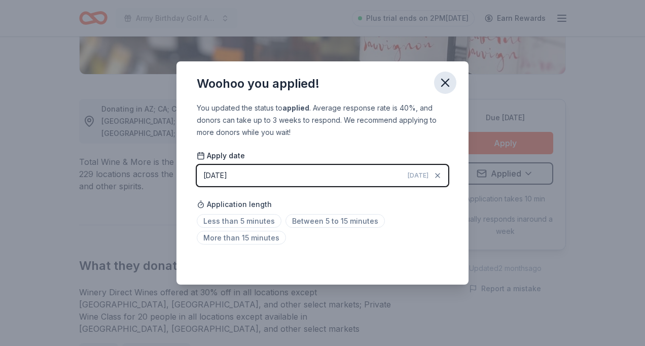
click at [450, 80] on icon "button" at bounding box center [445, 83] width 14 height 14
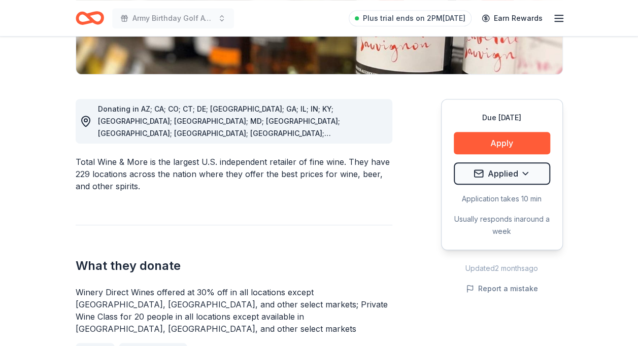
scroll to position [0, 0]
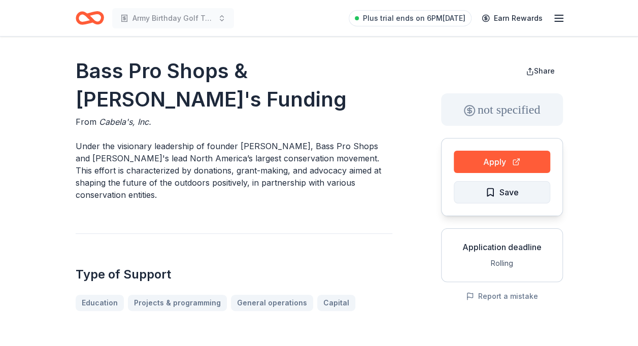
click at [522, 192] on button "Save" at bounding box center [502, 192] width 96 height 22
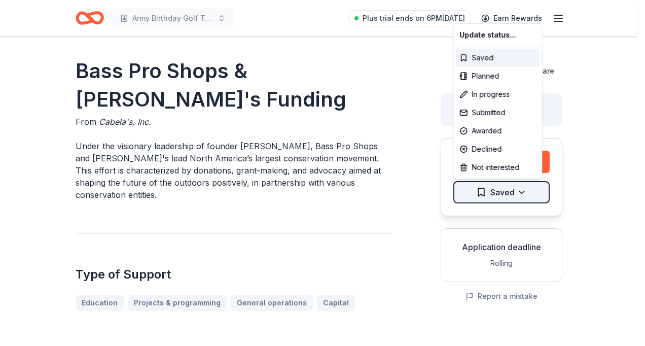
click at [521, 187] on html "Army Birthday Golf Tournament Plus trial ends on 6PM[DATE] Earn Rewards Bass Pr…" at bounding box center [322, 173] width 645 height 346
click at [488, 118] on div "Submitted" at bounding box center [498, 113] width 84 height 18
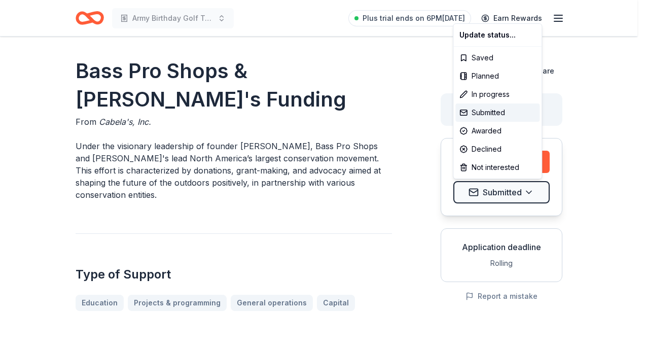
click at [524, 215] on html "Army Birthday Golf Tournament Plus trial ends on 6PM, 8/18 Earn Rewards Bass Pr…" at bounding box center [322, 173] width 645 height 346
click at [531, 189] on html "Army Birthday Golf Tournament Plus trial ends on 6PM, 8/18 Earn Rewards Bass Pr…" at bounding box center [322, 173] width 645 height 346
click at [493, 150] on div "Declined" at bounding box center [498, 149] width 84 height 18
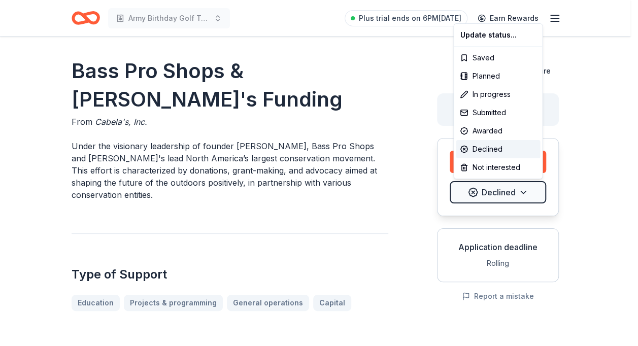
click at [422, 234] on html "Army Birthday Golf Tournament Plus trial ends on 6PM, 8/18 Earn Rewards Bass Pr…" at bounding box center [319, 173] width 638 height 346
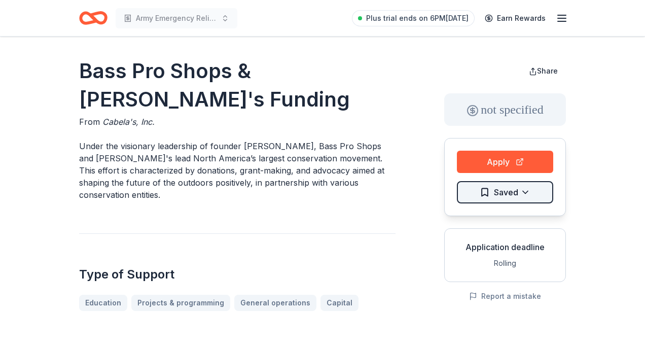
click at [522, 191] on html "Army Emergency Relief Annual Giving Campaign Plus trial ends on 6PM[DATE] Earn …" at bounding box center [322, 173] width 645 height 346
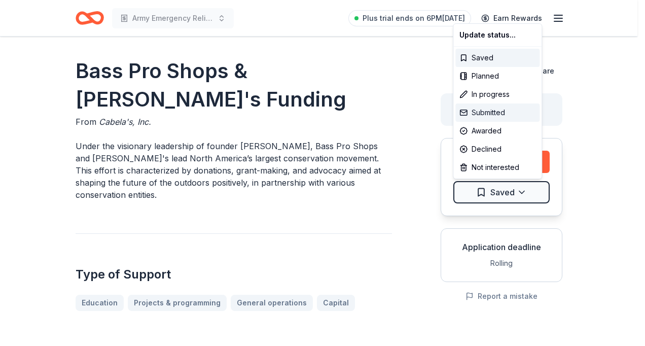
click at [492, 112] on div "Submitted" at bounding box center [498, 113] width 84 height 18
click html "Army Emergency Relief Annual Giving Campaign Plus trial ends on 6PM[DATE] Earn …"
click div "Declined"
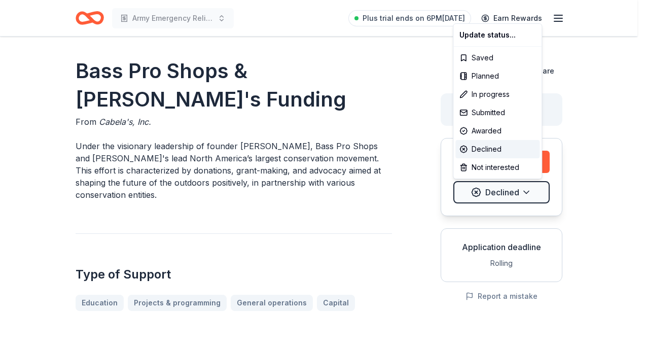
click html "Army Emergency Relief Annual Giving Campaign Plus trial ends on 6PM[DATE] Earn …"
